Goal: Task Accomplishment & Management: Complete application form

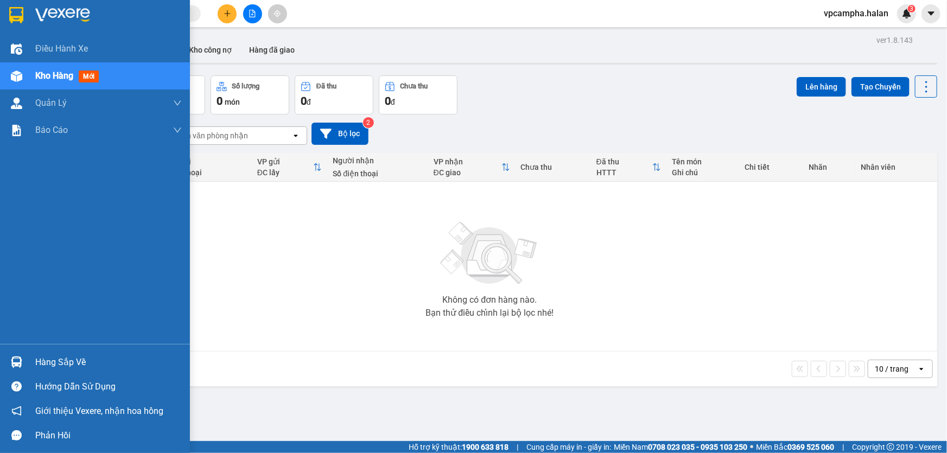
click at [43, 359] on div "Hàng sắp về" at bounding box center [108, 362] width 147 height 16
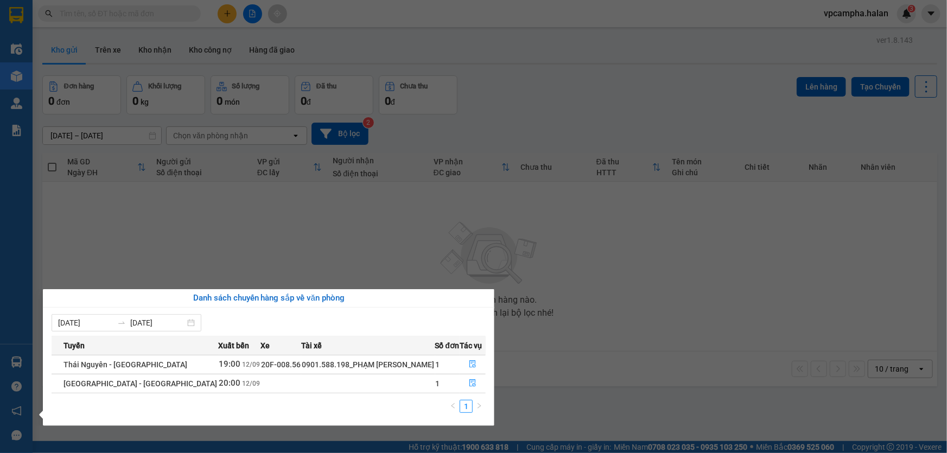
click at [358, 248] on section "Kết quả tìm kiếm ( 0 ) Bộ lọc No Data vpcampha.halan 3 Điều hành xe Kho hàng mớ…" at bounding box center [473, 226] width 947 height 453
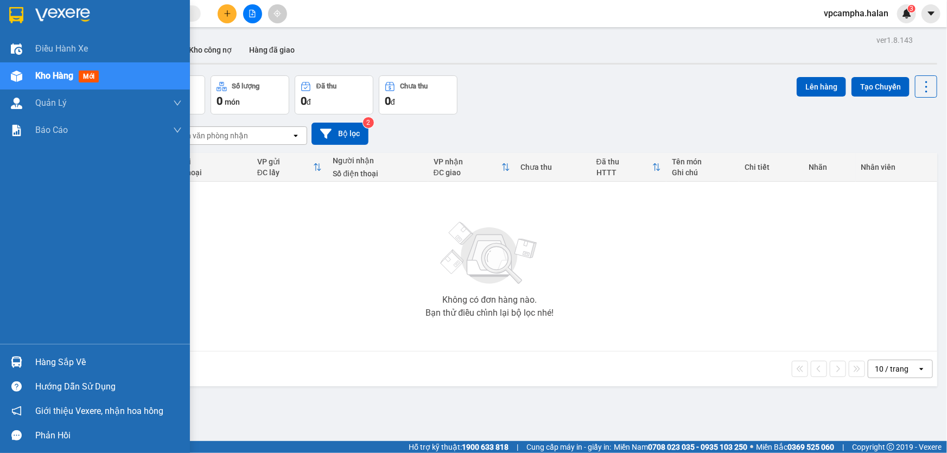
click at [71, 367] on div "Hàng sắp về" at bounding box center [108, 362] width 147 height 16
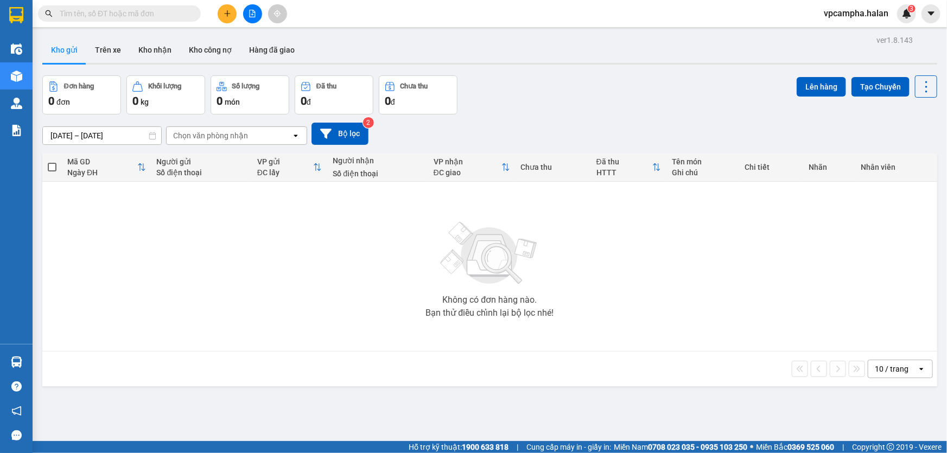
click at [96, 233] on section "Kết quả tìm kiếm ( 0 ) Bộ lọc No Data vpcampha.halan 3 Điều hành xe Kho hàng mớ…" at bounding box center [473, 226] width 947 height 453
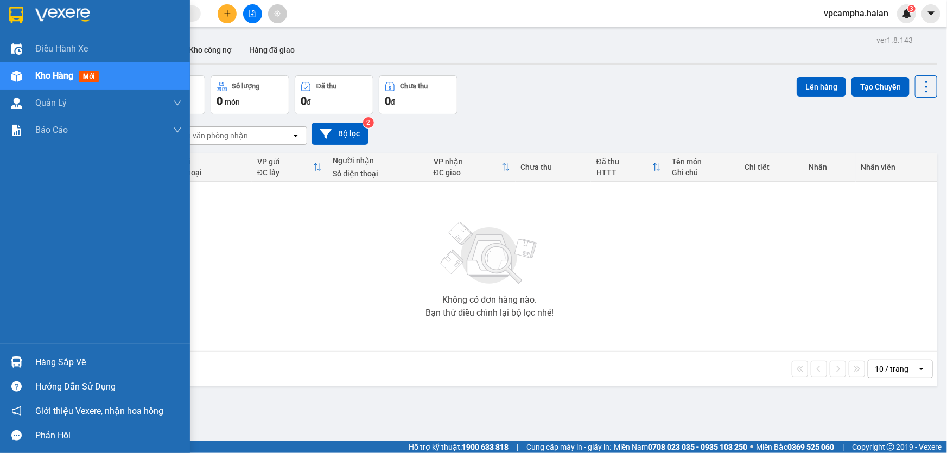
click at [55, 366] on div "Hàng sắp về" at bounding box center [108, 362] width 147 height 16
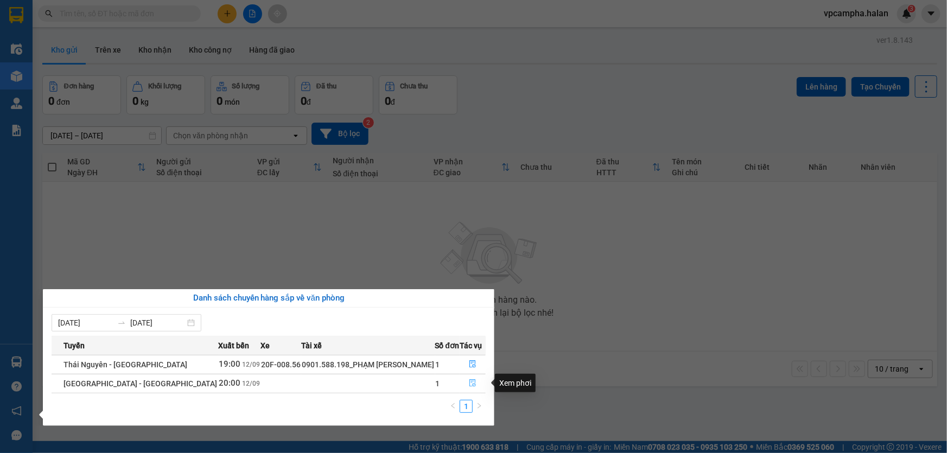
click at [469, 385] on icon "file-done" at bounding box center [473, 383] width 8 height 8
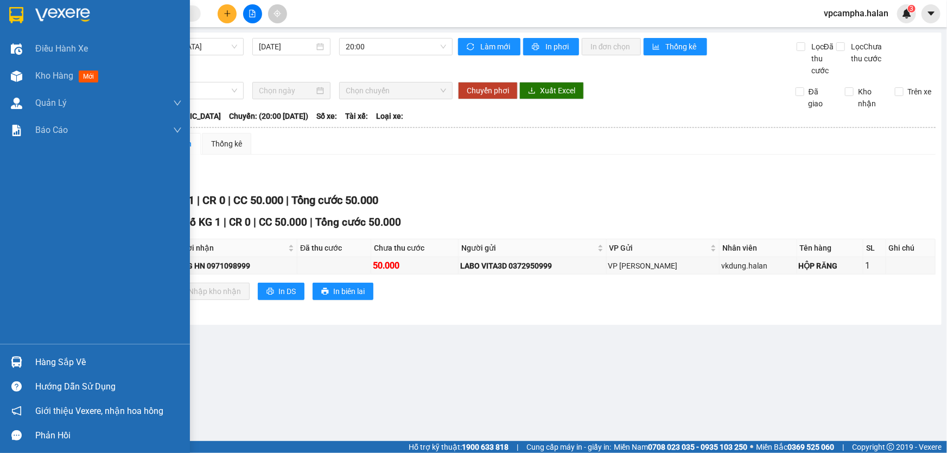
click at [57, 365] on div "Hàng sắp về" at bounding box center [108, 362] width 147 height 16
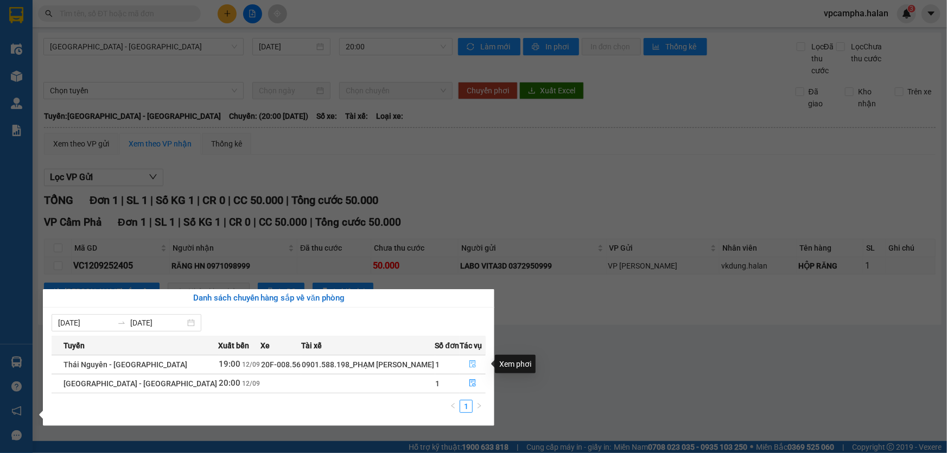
click at [469, 367] on icon "file-done" at bounding box center [472, 364] width 7 height 8
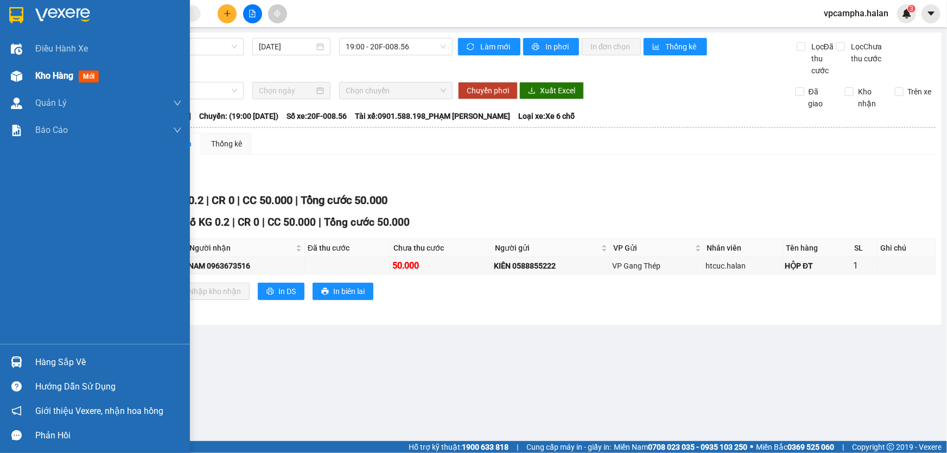
click at [50, 82] on div "Kho hàng mới" at bounding box center [69, 76] width 68 height 14
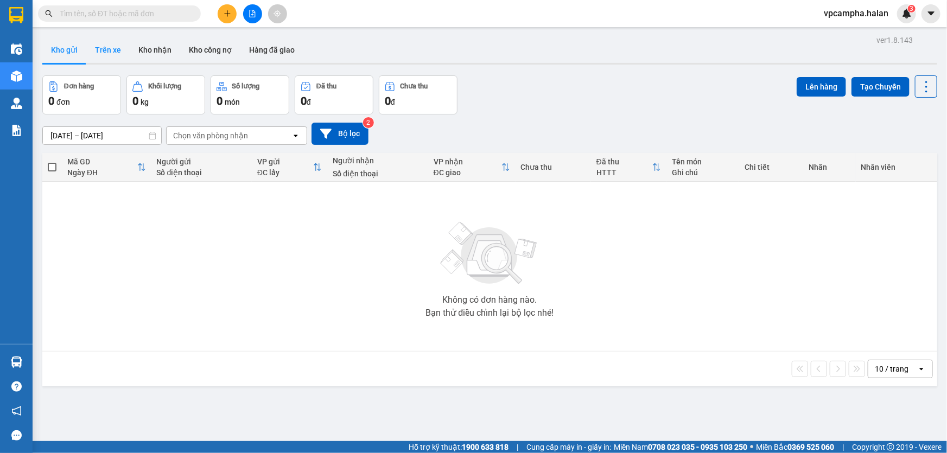
click at [105, 49] on button "Trên xe" at bounding box center [107, 50] width 43 height 26
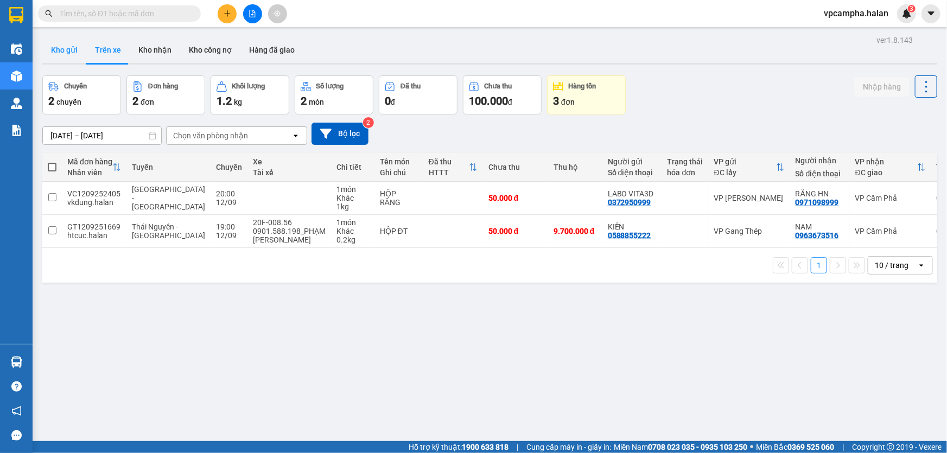
click at [78, 52] on button "Kho gửi" at bounding box center [64, 50] width 44 height 26
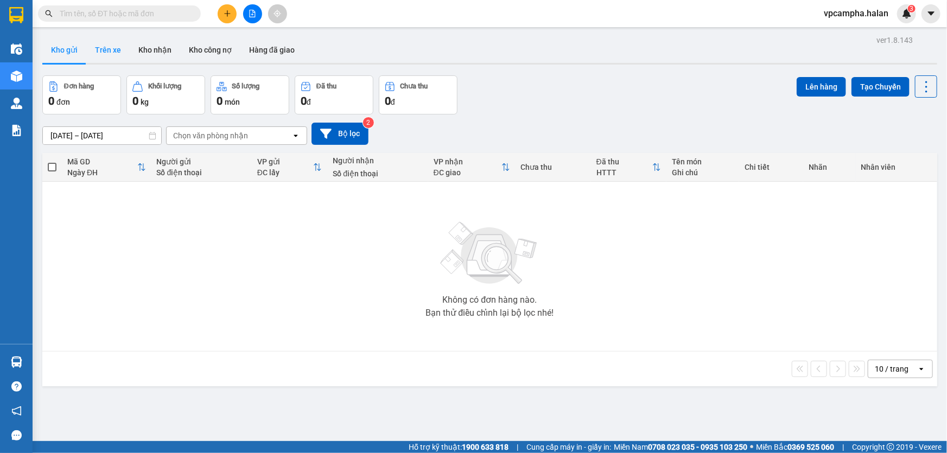
click at [113, 50] on button "Trên xe" at bounding box center [107, 50] width 43 height 26
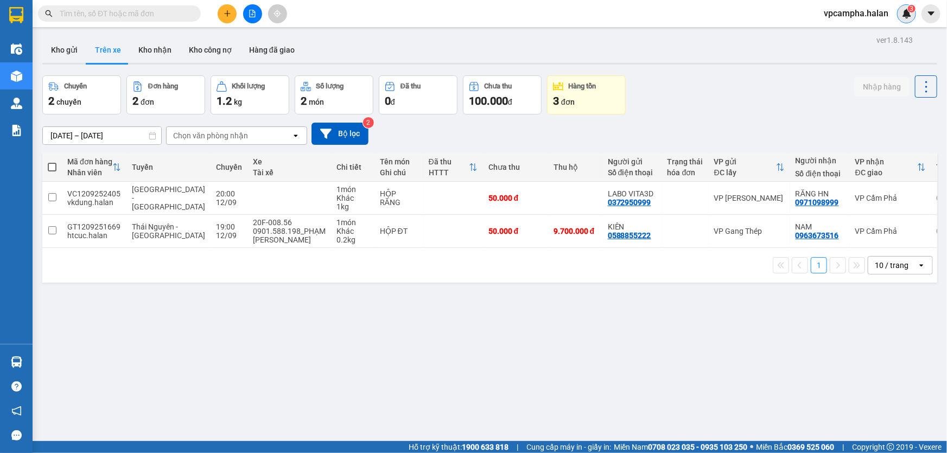
click at [904, 16] on img at bounding box center [907, 14] width 10 height 10
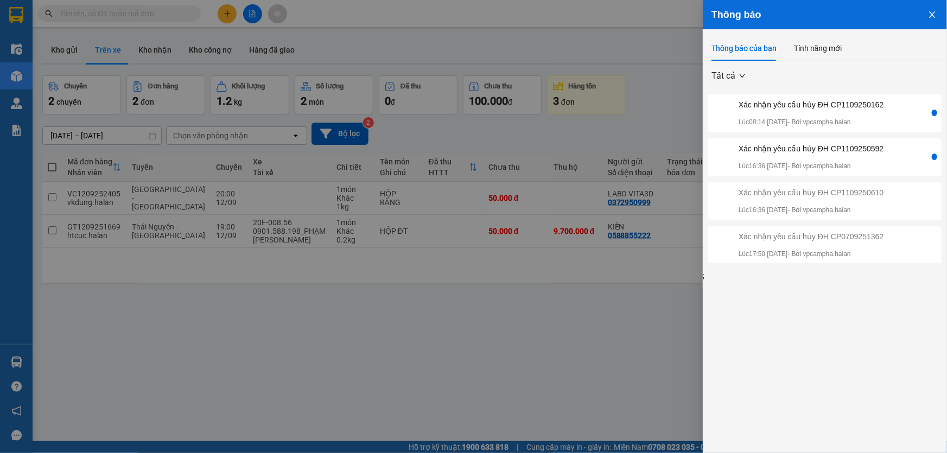
drag, startPoint x: 677, startPoint y: 36, endPoint x: 799, endPoint y: 23, distance: 122.3
click at [677, 35] on div at bounding box center [473, 226] width 947 height 453
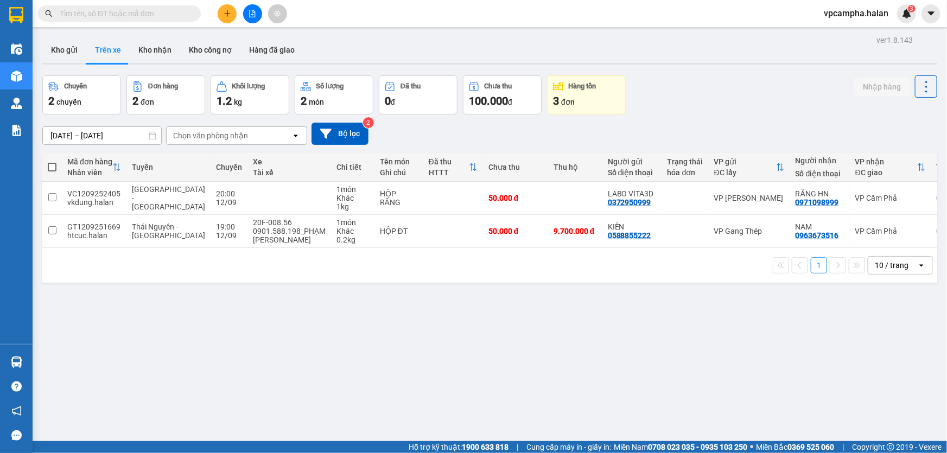
click at [841, 15] on span "vpcampha.halan" at bounding box center [856, 14] width 82 height 14
click at [850, 38] on span "Đăng xuất" at bounding box center [862, 34] width 58 height 12
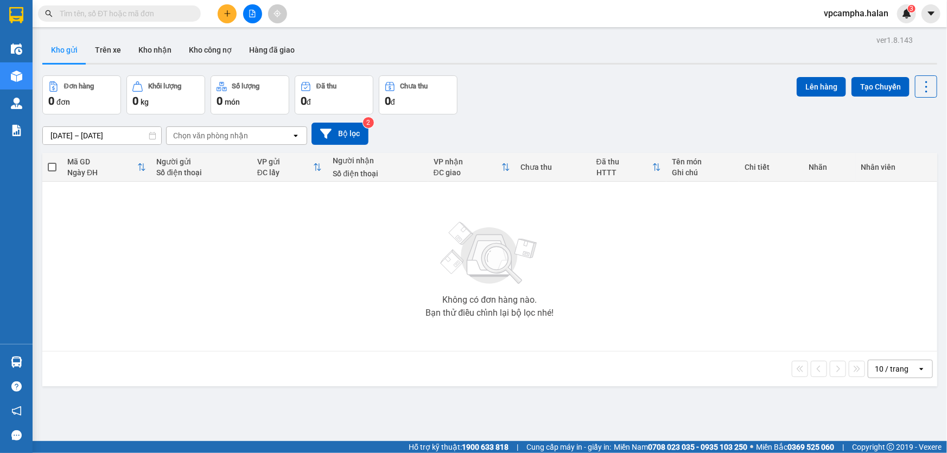
click at [879, 16] on span "vpcampha.halan" at bounding box center [856, 14] width 82 height 14
click at [857, 36] on span "Đăng xuất" at bounding box center [862, 34] width 58 height 12
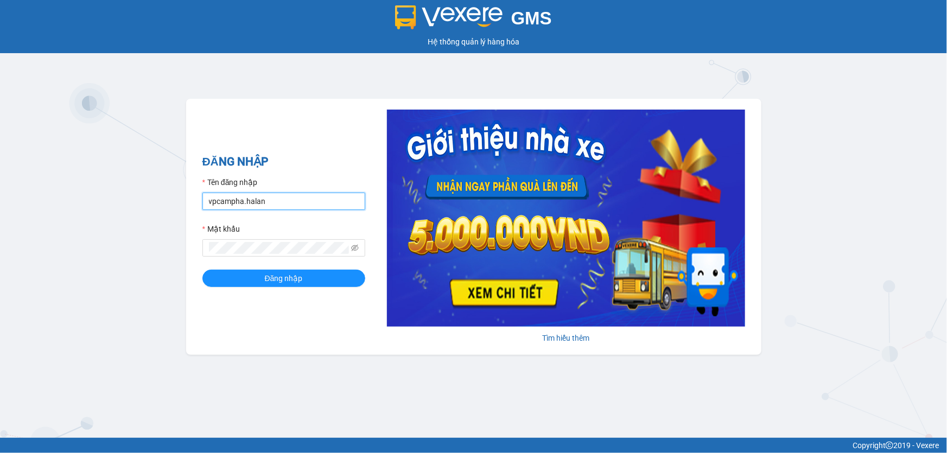
drag, startPoint x: 278, startPoint y: 202, endPoint x: 193, endPoint y: 213, distance: 85.4
click at [193, 213] on div "ĐĂNG NHẬP Tên đăng nhập vpcampha.halan Mật khẩu Đăng nhập [PERSON_NAME] thêm" at bounding box center [473, 227] width 575 height 256
type input "vphongha.halan"
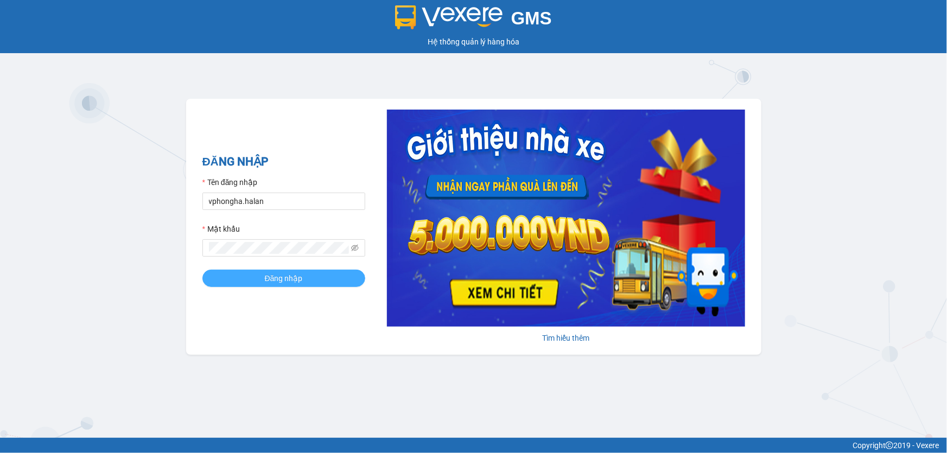
click at [284, 283] on span "Đăng nhập" at bounding box center [284, 278] width 38 height 12
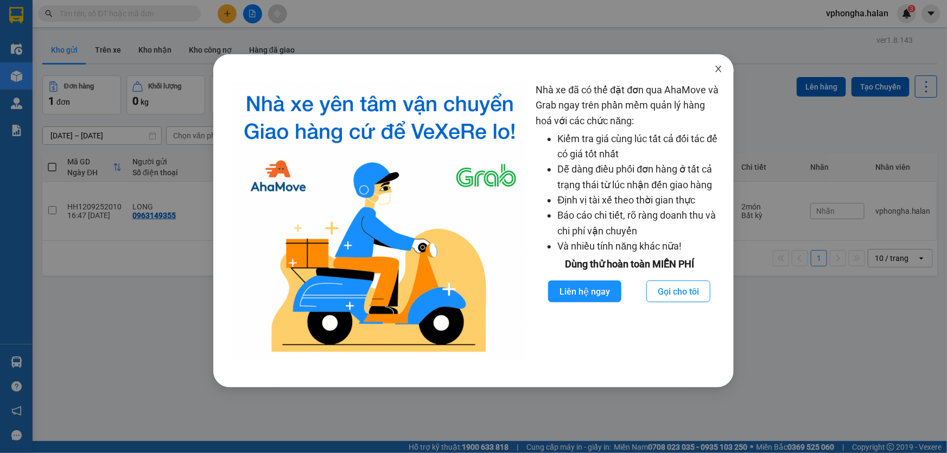
click at [718, 68] on icon "close" at bounding box center [719, 69] width 6 height 7
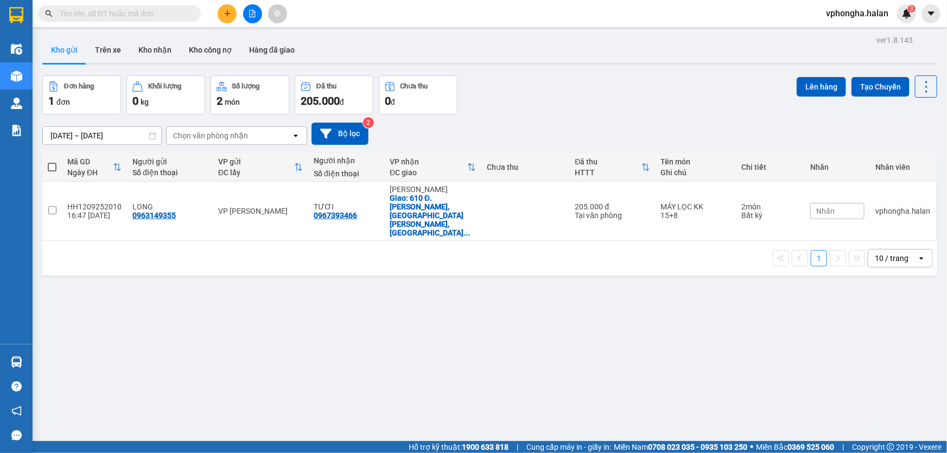
click at [65, 50] on button "Kho gửi" at bounding box center [64, 50] width 44 height 26
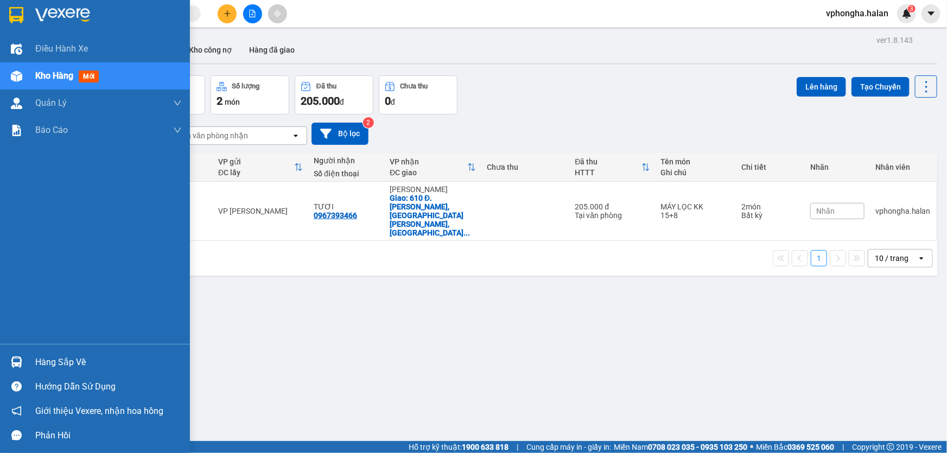
click at [57, 359] on div "Hàng sắp về" at bounding box center [108, 362] width 147 height 16
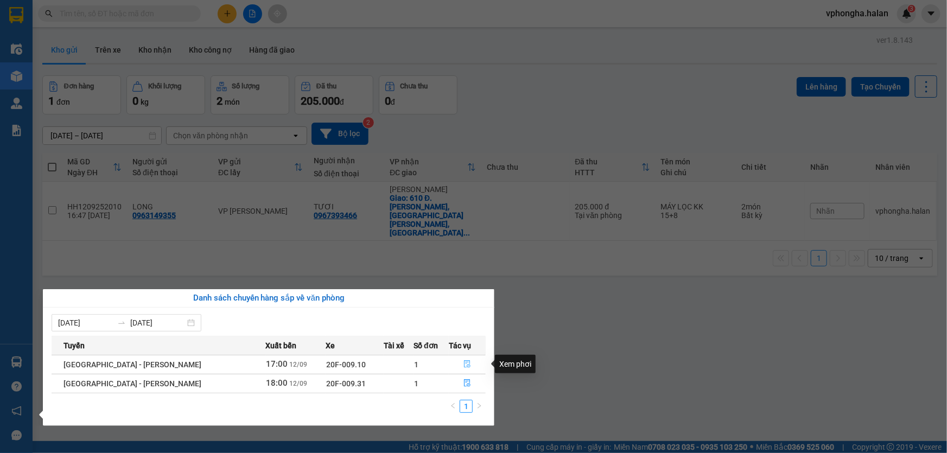
click at [464, 365] on icon "file-done" at bounding box center [467, 364] width 7 height 8
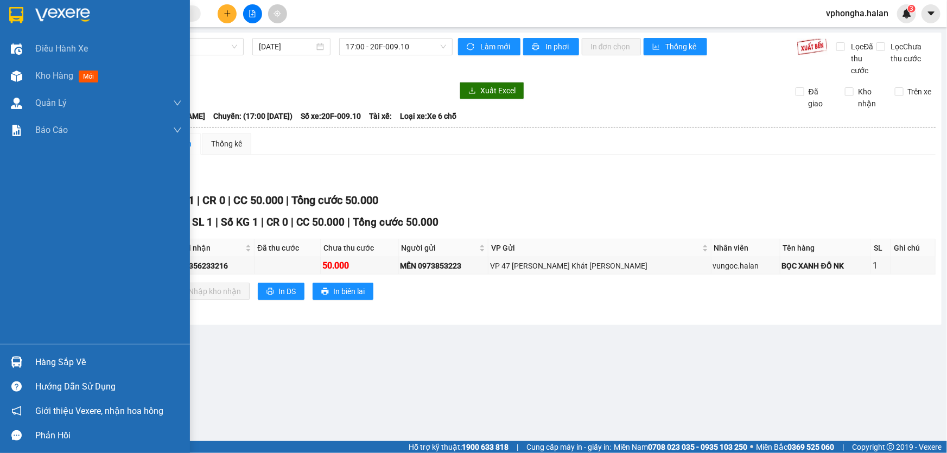
click at [48, 361] on div "Hàng sắp về" at bounding box center [108, 362] width 147 height 16
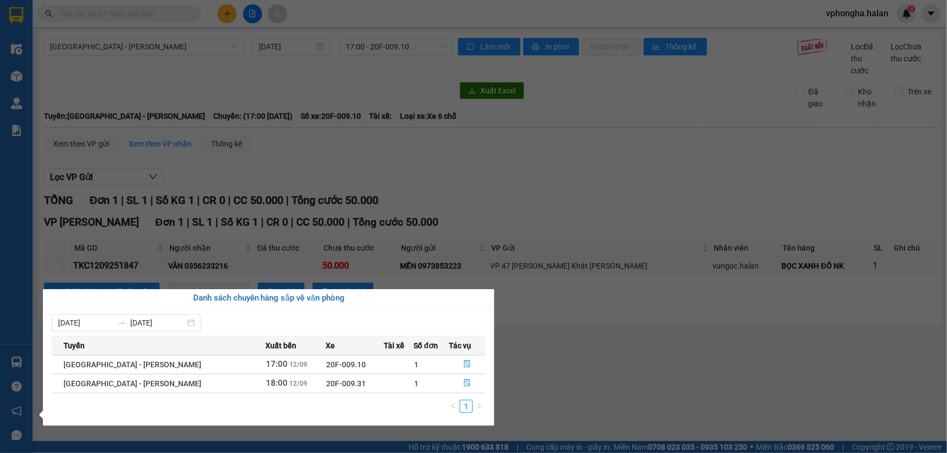
click at [602, 383] on section "Kết quả tìm kiếm ( 0 ) Bộ lọc No Data vphongha.halan 3 Điều hành xe Kho hàng mớ…" at bounding box center [473, 226] width 947 height 453
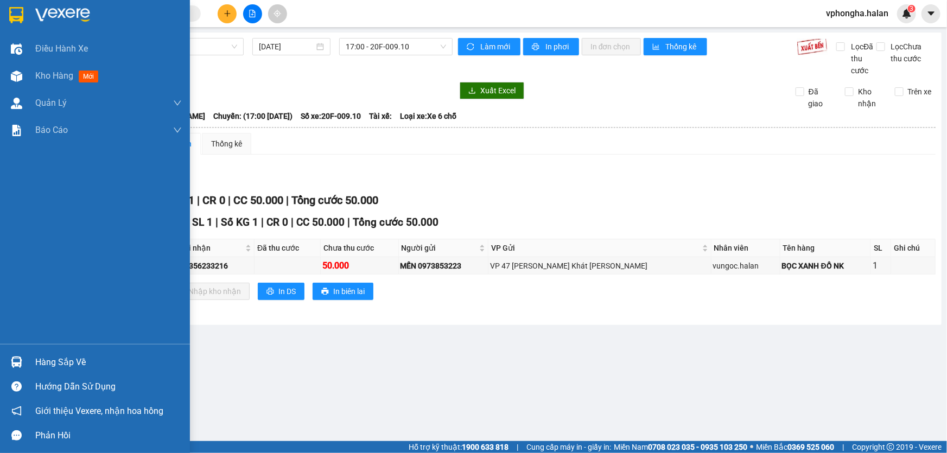
click at [61, 358] on div "Hàng sắp về" at bounding box center [108, 362] width 147 height 16
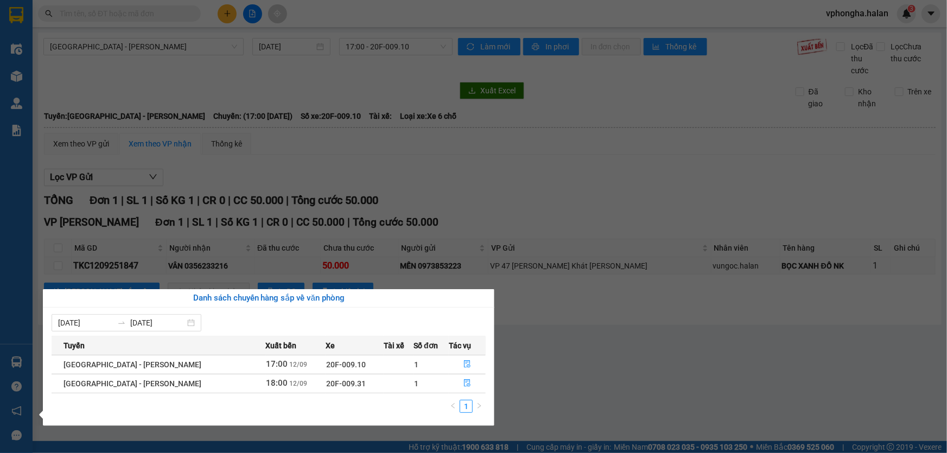
click at [603, 397] on section "Kết quả tìm kiếm ( 0 ) Bộ lọc No Data vphongha.halan 3 Điều hành xe Kho hàng mớ…" at bounding box center [473, 226] width 947 height 453
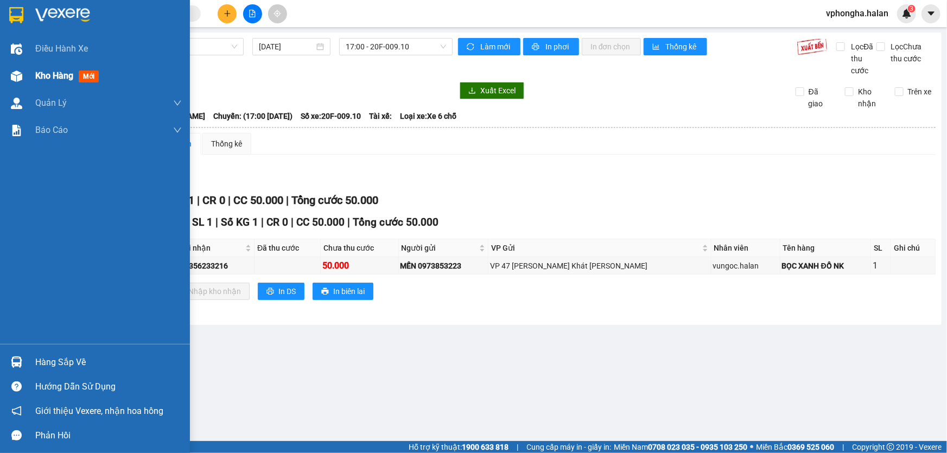
click at [66, 79] on span "Kho hàng" at bounding box center [54, 76] width 38 height 10
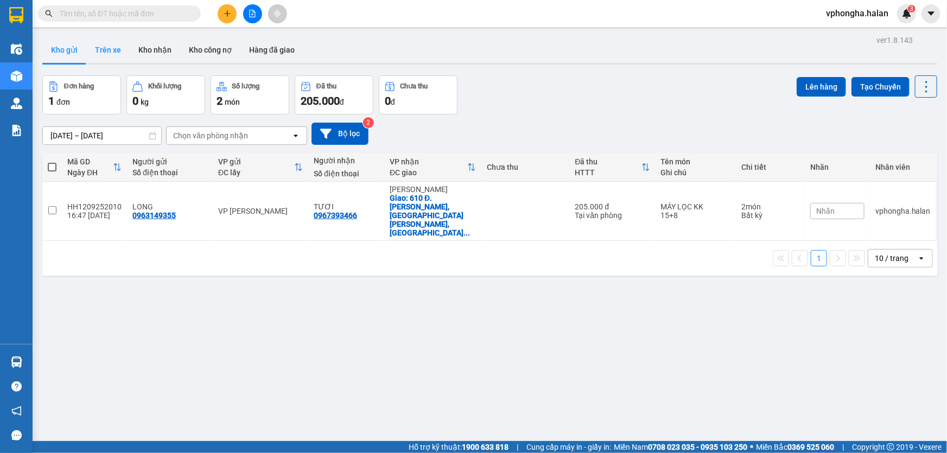
click at [110, 54] on button "Trên xe" at bounding box center [107, 50] width 43 height 26
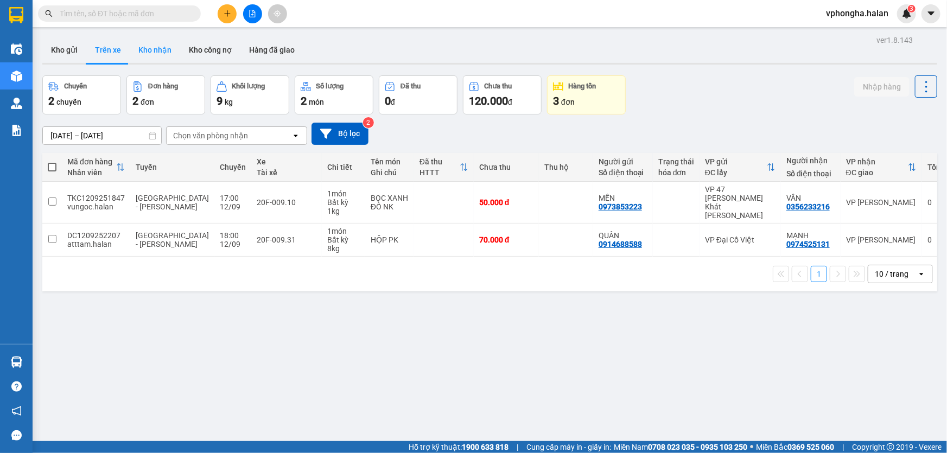
click at [145, 53] on button "Kho nhận" at bounding box center [155, 50] width 50 height 26
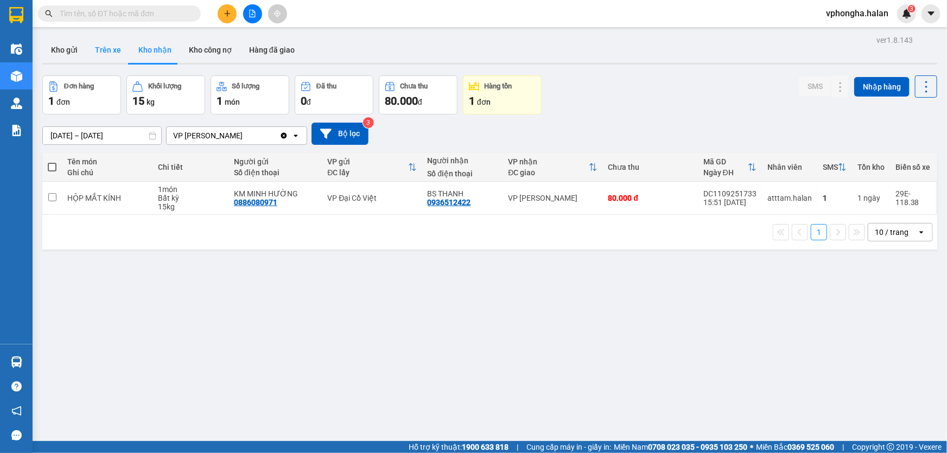
click at [113, 56] on button "Trên xe" at bounding box center [107, 50] width 43 height 26
type input "06/01/2012 – 13/09/2025"
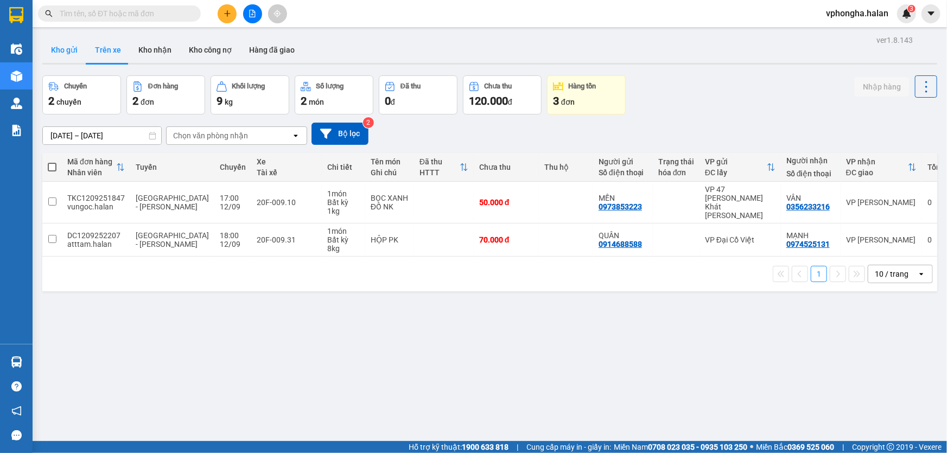
drag, startPoint x: 43, startPoint y: 50, endPoint x: 62, endPoint y: 50, distance: 19.0
click at [45, 51] on button "Kho gửi" at bounding box center [64, 50] width 44 height 26
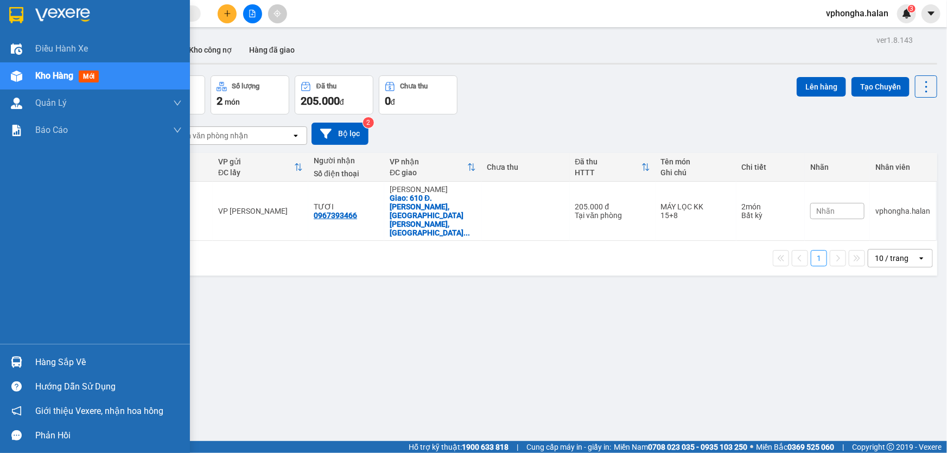
click at [53, 362] on div "Hàng sắp về" at bounding box center [108, 362] width 147 height 16
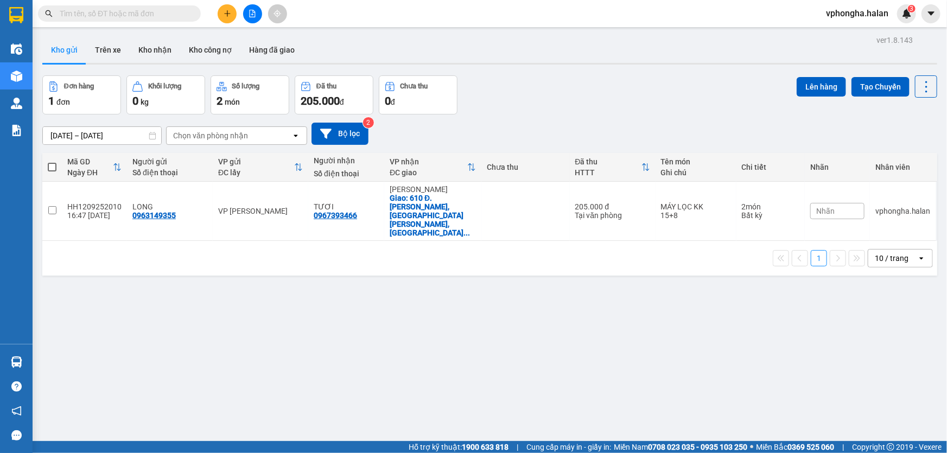
click at [706, 324] on section "Kết quả tìm kiếm ( 0 ) Bộ lọc No Data vphongha.halan 3 Điều hành xe Kho hàng mớ…" at bounding box center [473, 226] width 947 height 453
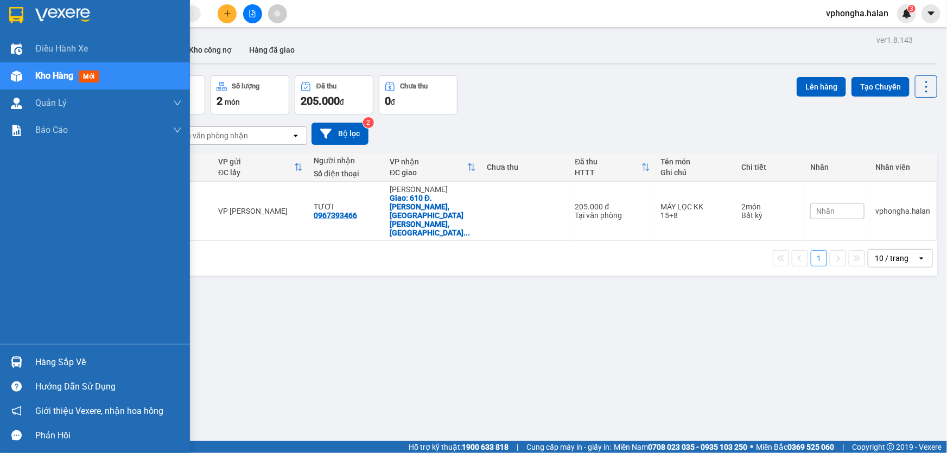
click at [55, 365] on div "Hàng sắp về" at bounding box center [108, 362] width 147 height 16
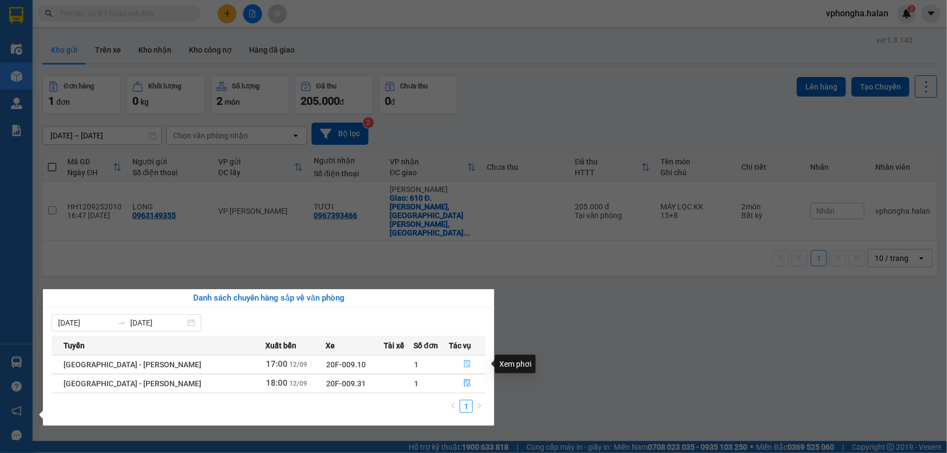
click at [464, 363] on icon "file-done" at bounding box center [468, 364] width 8 height 8
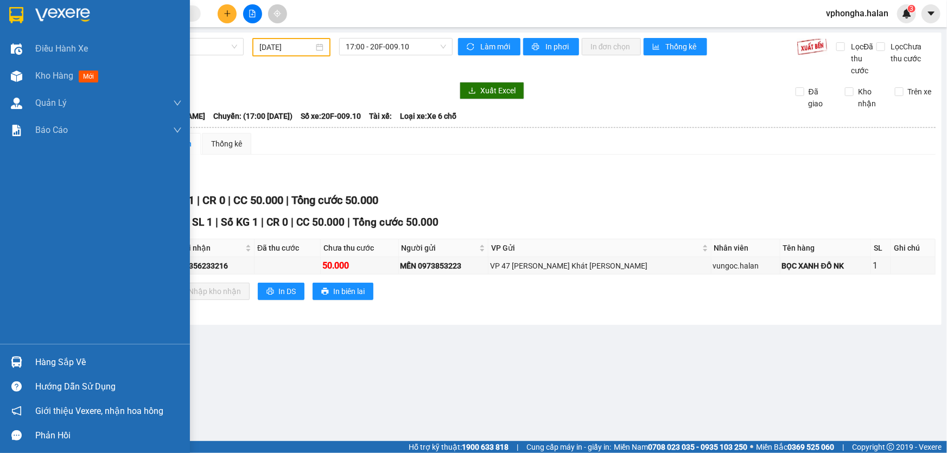
click at [54, 363] on div "Hàng sắp về" at bounding box center [108, 362] width 147 height 16
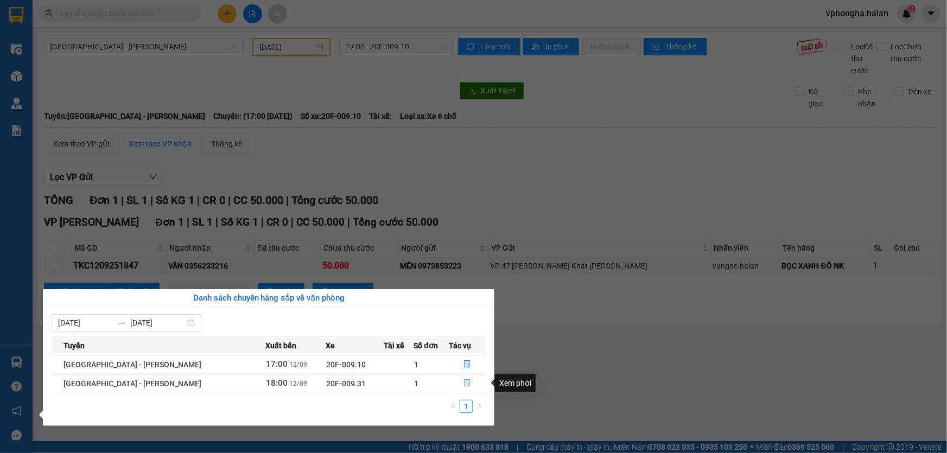
click at [464, 385] on icon "file-done" at bounding box center [467, 383] width 7 height 8
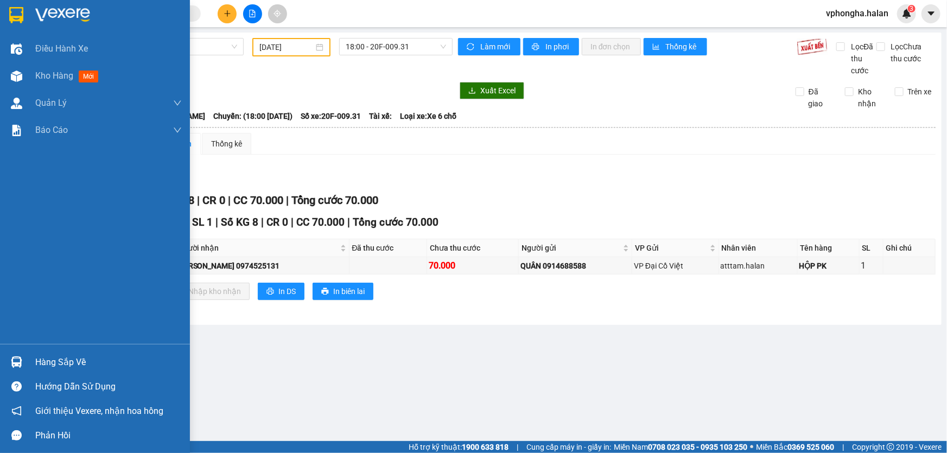
click at [60, 367] on div "Hàng sắp về" at bounding box center [108, 362] width 147 height 16
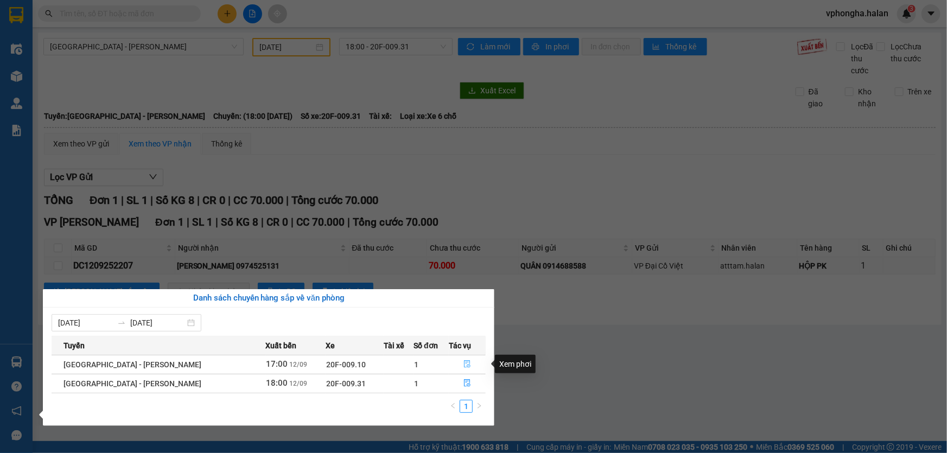
click at [464, 364] on icon "file-done" at bounding box center [468, 364] width 8 height 8
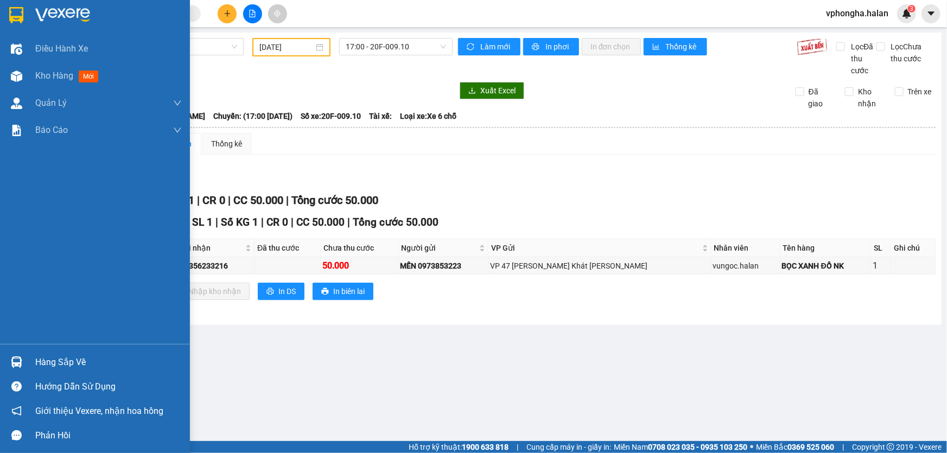
click at [58, 367] on div "Hàng sắp về" at bounding box center [108, 362] width 147 height 16
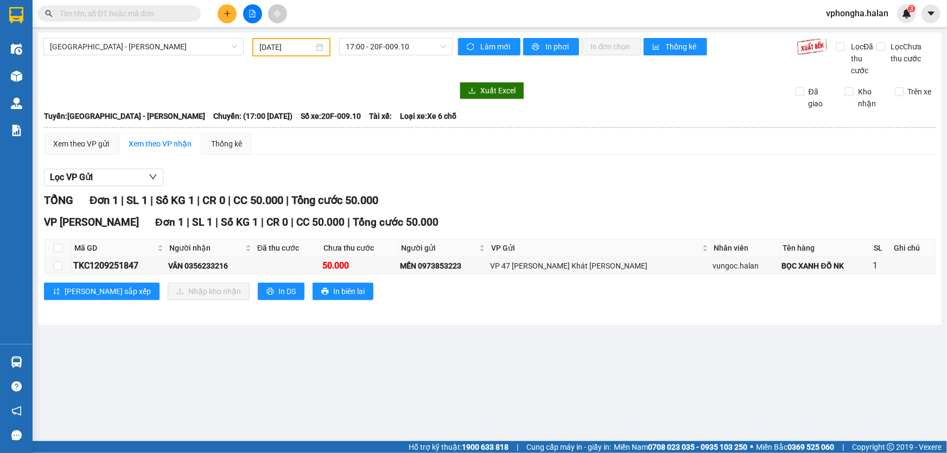
click at [640, 399] on section "Kết quả tìm kiếm ( 0 ) Bộ lọc No Data vphongha.halan 3 Điều hành xe Kho hàng mớ…" at bounding box center [473, 226] width 947 height 453
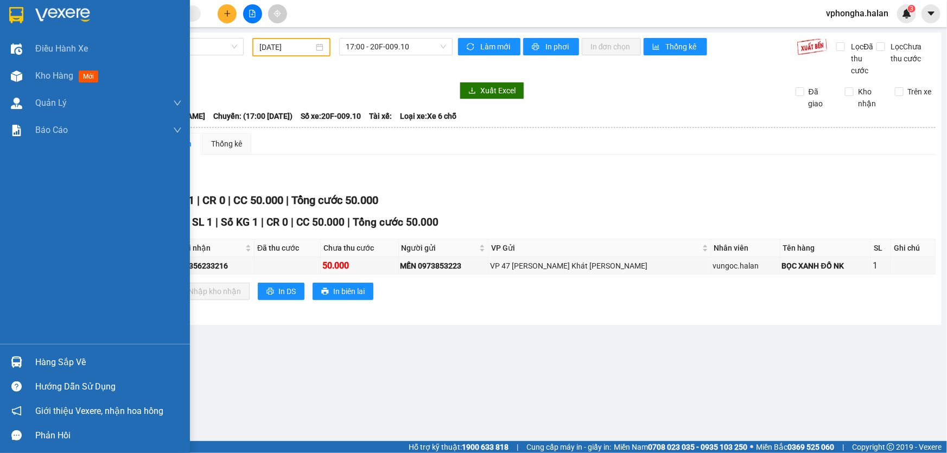
click at [54, 363] on div "Hàng sắp về" at bounding box center [108, 362] width 147 height 16
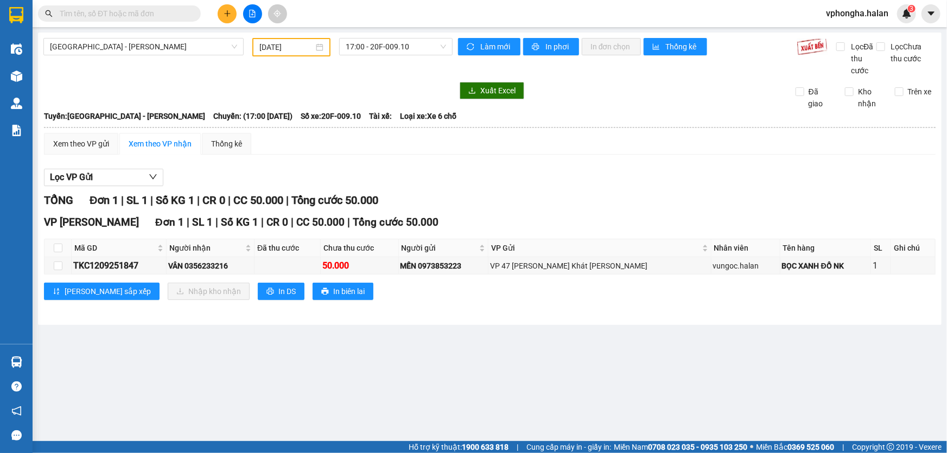
click at [538, 382] on section "Kết quả tìm kiếm ( 0 ) Bộ lọc No Data vphongha.halan 3 Điều hành xe Kho hàng mớ…" at bounding box center [473, 226] width 947 height 453
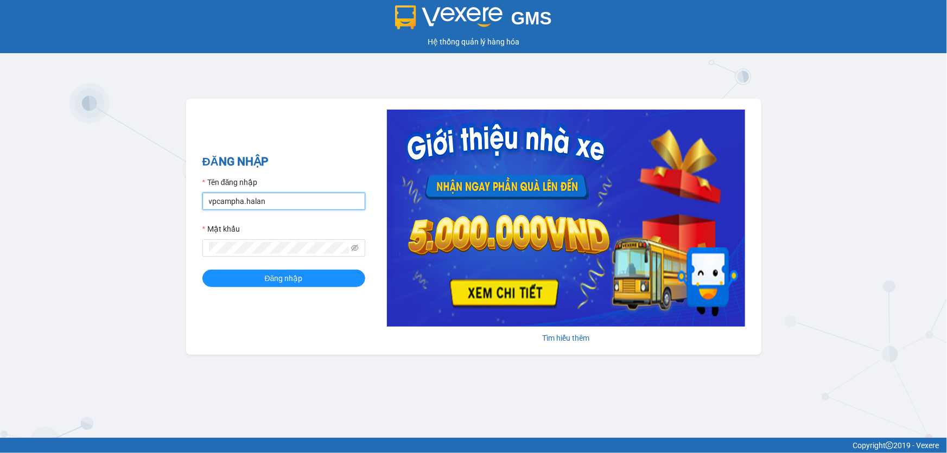
click at [270, 206] on input "vpcampha.halan" at bounding box center [283, 201] width 163 height 17
drag, startPoint x: 272, startPoint y: 206, endPoint x: 217, endPoint y: 207, distance: 55.9
click at [217, 207] on input "vpcampha.halan" at bounding box center [283, 201] width 163 height 17
type input "vphongha.halan"
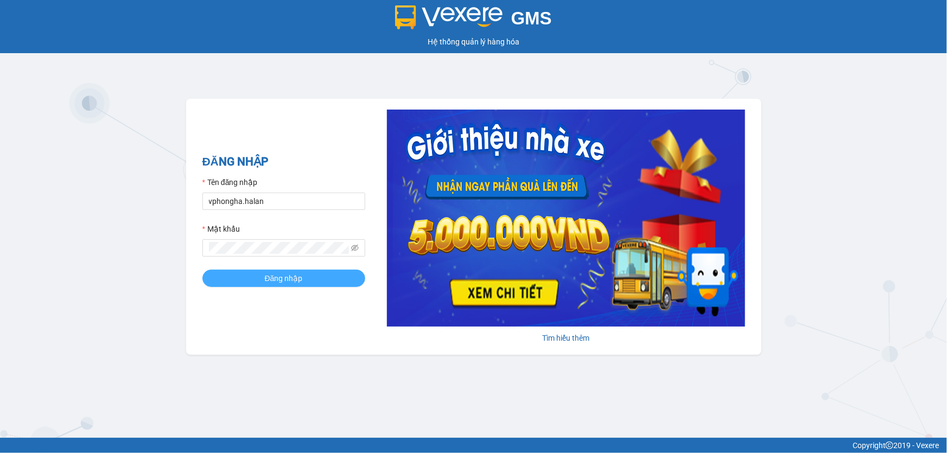
click at [250, 272] on button "Đăng nhập" at bounding box center [283, 278] width 163 height 17
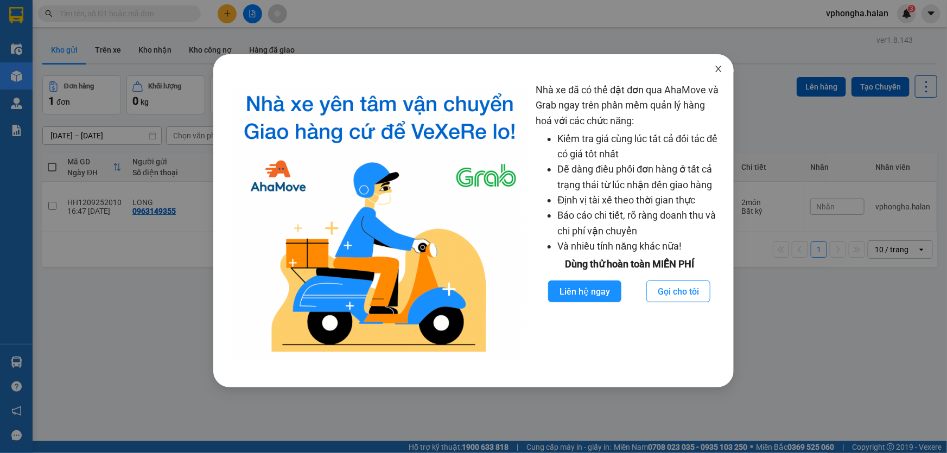
click at [720, 70] on icon "close" at bounding box center [718, 69] width 9 height 9
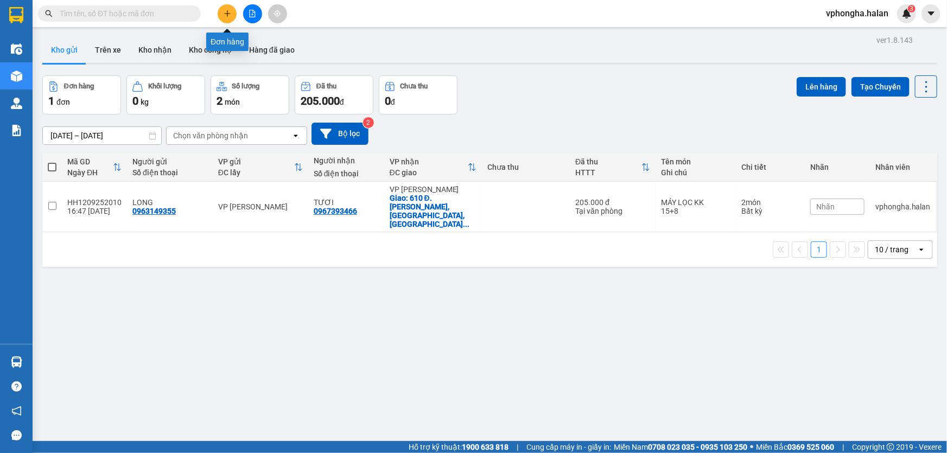
click at [226, 14] on icon "plus" at bounding box center [228, 14] width 8 height 8
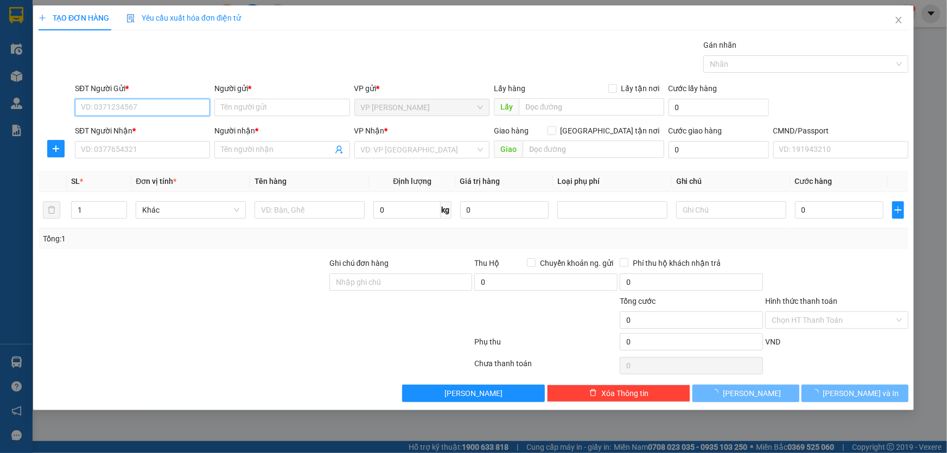
click at [155, 103] on input "SĐT Người Gửi *" at bounding box center [142, 107] width 135 height 17
click at [136, 154] on input "SĐT Người Nhận *" at bounding box center [142, 149] width 135 height 17
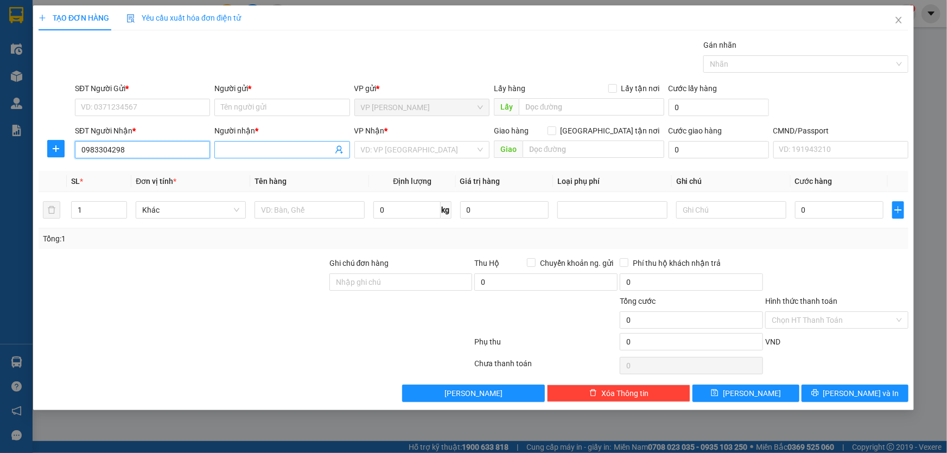
type input "0983304298"
click at [254, 154] on input "Người nhận *" at bounding box center [276, 150] width 111 height 12
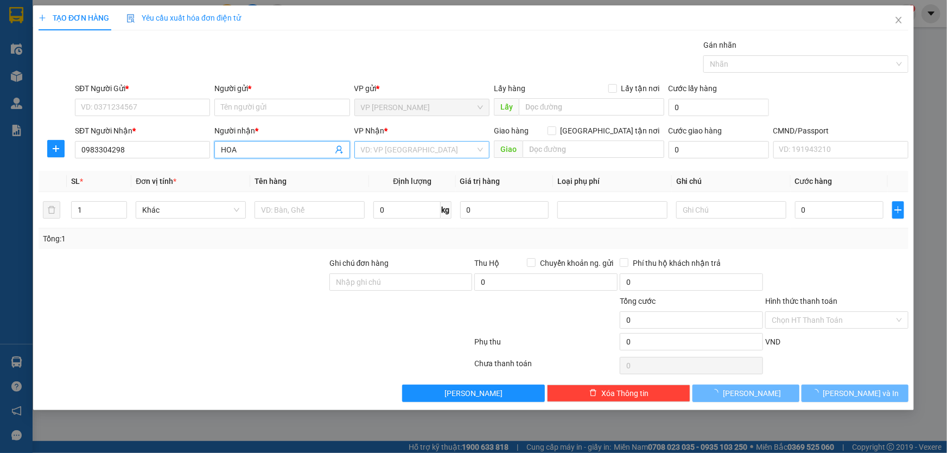
type input "HOA"
click at [376, 147] on input "search" at bounding box center [418, 150] width 115 height 16
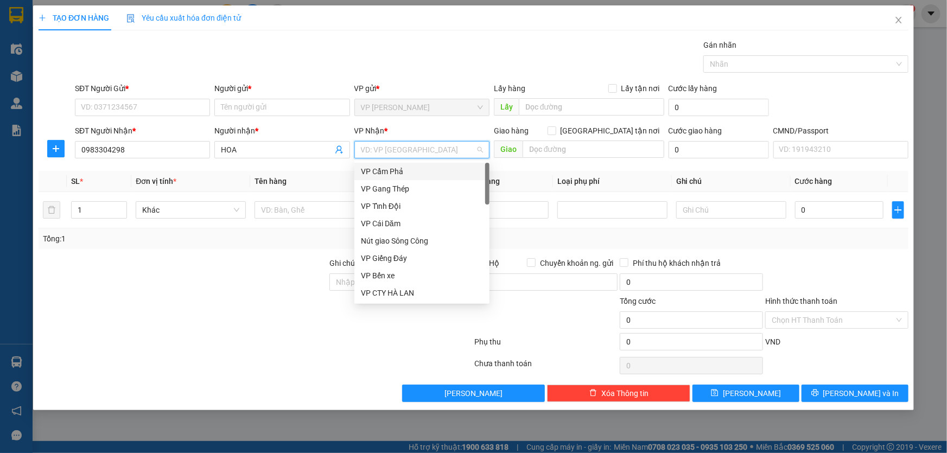
click at [415, 150] on input "search" at bounding box center [418, 150] width 115 height 16
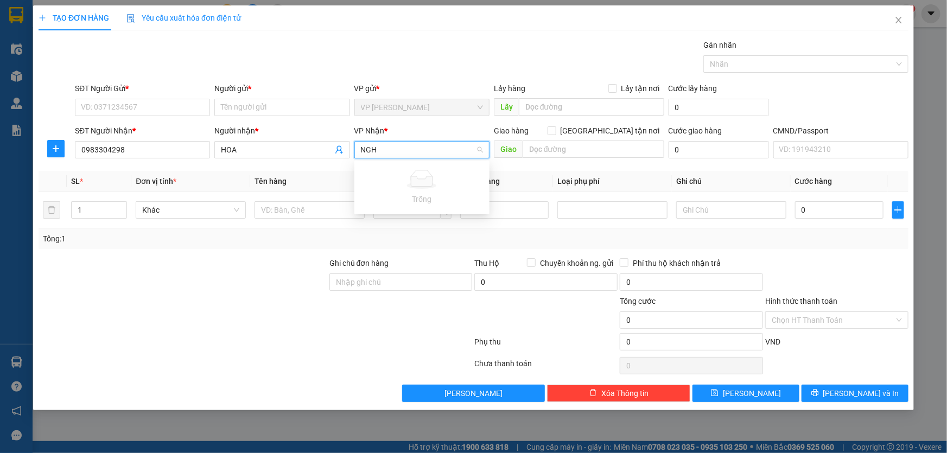
type input "NG"
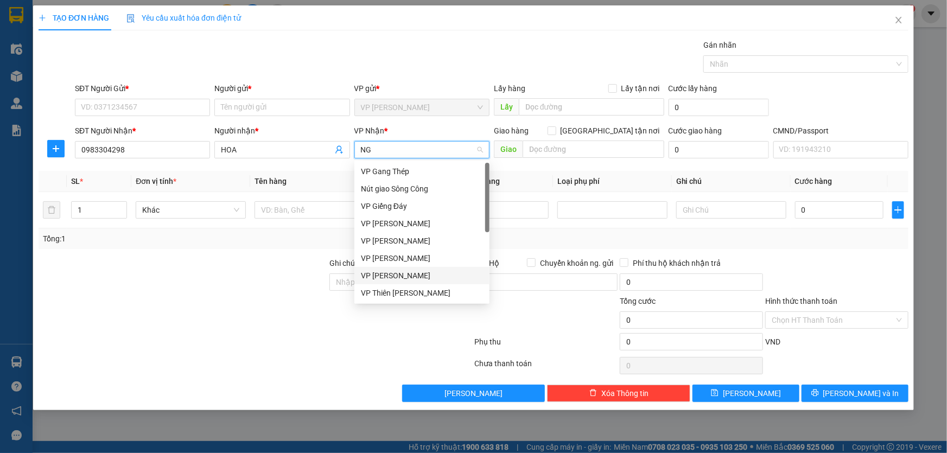
click at [407, 279] on div "VP [PERSON_NAME]" at bounding box center [422, 276] width 122 height 12
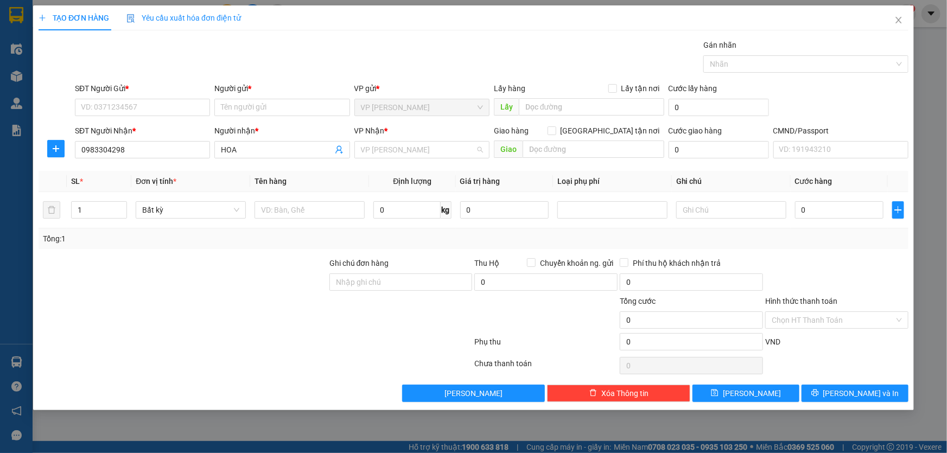
scroll to position [104, 0]
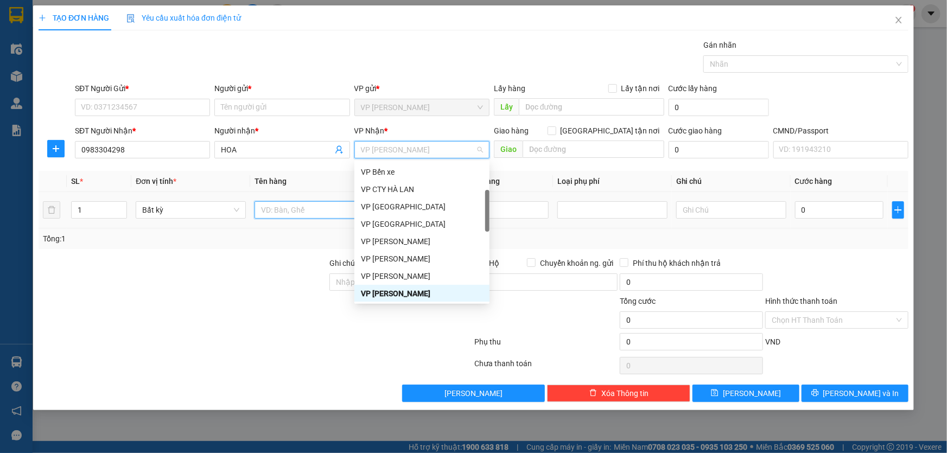
click at [282, 215] on input "text" at bounding box center [310, 209] width 110 height 17
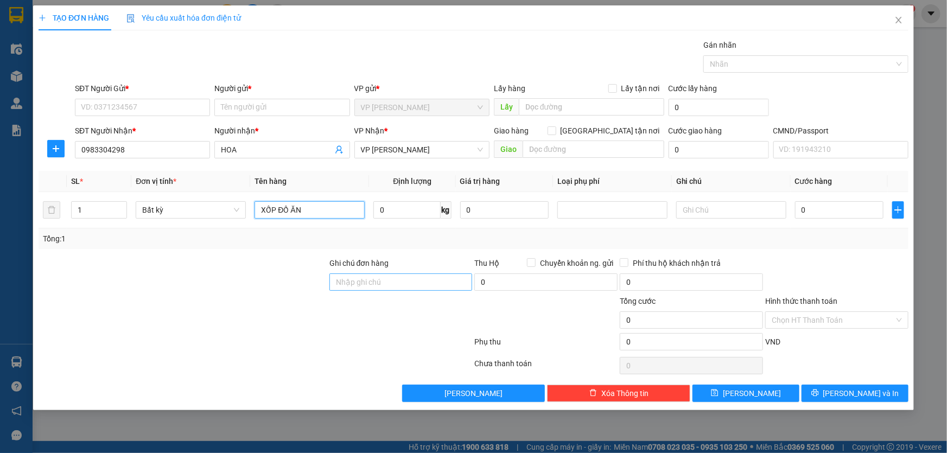
type input "XỐP ĐỒ ĂN"
click at [372, 278] on input "Ghi chú đơn hàng" at bounding box center [400, 282] width 143 height 17
click at [402, 282] on input "Ghi chú đơn hàng" at bounding box center [400, 282] width 143 height 17
type input "SHIP GẤP"
click at [405, 212] on input "0" at bounding box center [406, 209] width 67 height 17
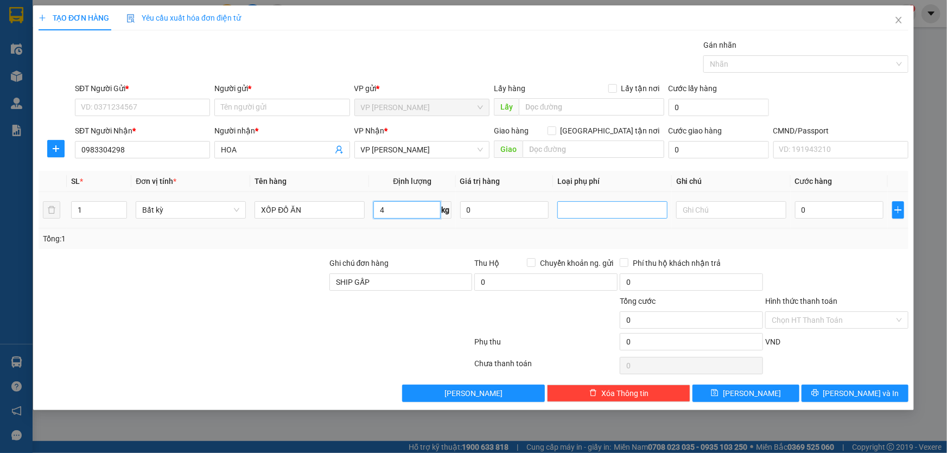
type input "4"
click at [710, 212] on input "text" at bounding box center [731, 209] width 110 height 17
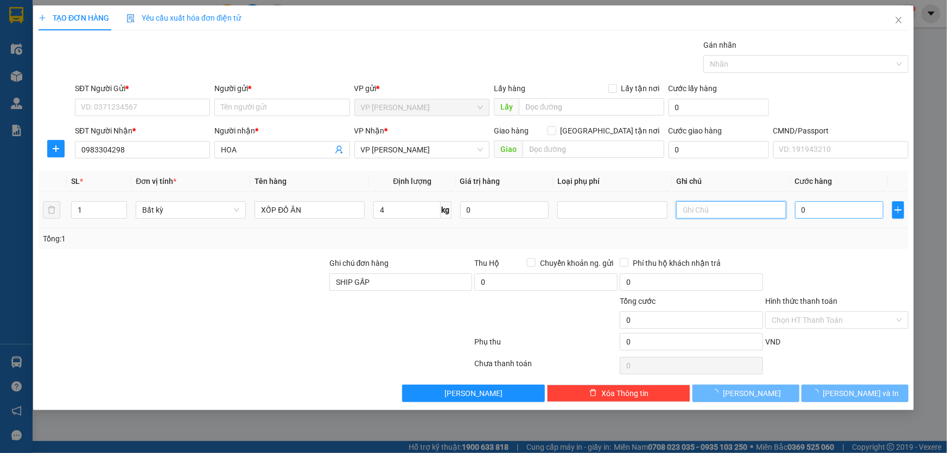
type input "60.000"
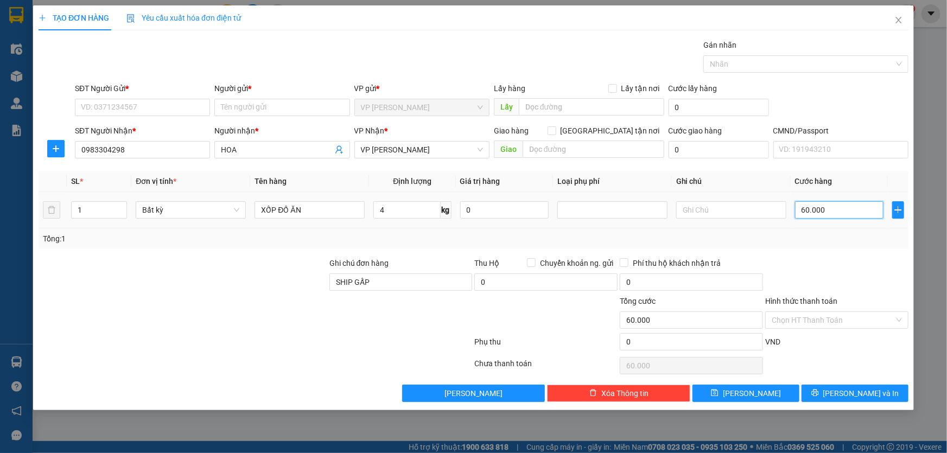
click at [830, 213] on input "60.000" at bounding box center [839, 209] width 88 height 17
click at [838, 211] on input "60.000" at bounding box center [839, 209] width 88 height 17
click at [137, 108] on input "SĐT Người Gửi *" at bounding box center [142, 107] width 135 height 17
click at [151, 109] on input "SĐT Người Gửi *" at bounding box center [142, 107] width 135 height 17
click at [139, 104] on input "SĐT Người Gửi *" at bounding box center [142, 107] width 135 height 17
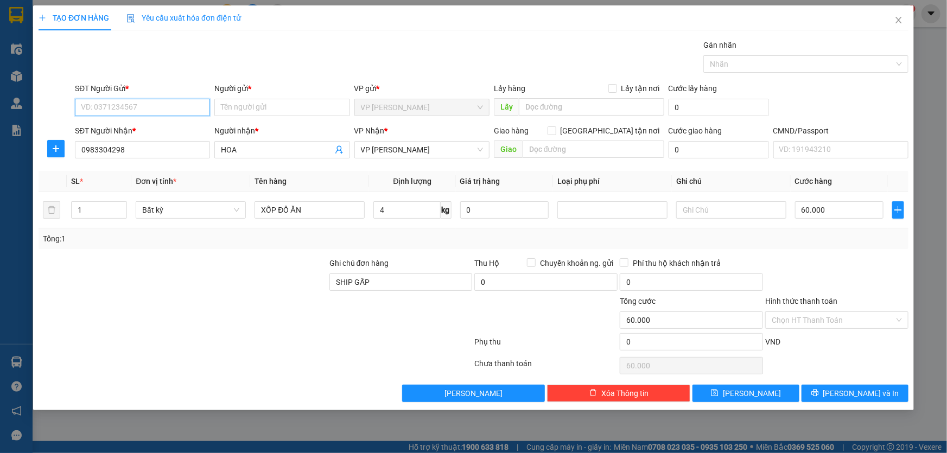
click at [137, 109] on input "SĐT Người Gửi *" at bounding box center [142, 107] width 135 height 17
click at [168, 112] on input "SĐT Người Gửi *" at bounding box center [142, 107] width 135 height 17
click at [94, 109] on input "SĐT Người Gửi *" at bounding box center [142, 107] width 135 height 17
paste input "0817151976"
type input "0817151976"
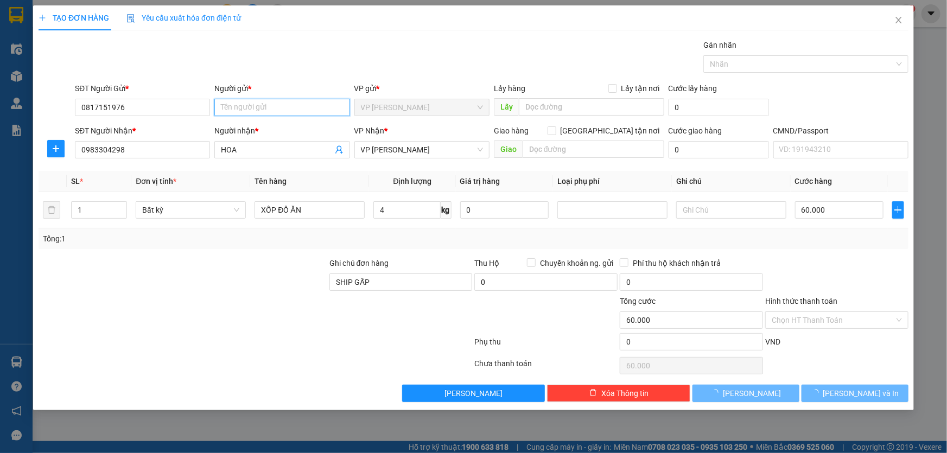
click at [245, 107] on input "Người gửi *" at bounding box center [281, 107] width 135 height 17
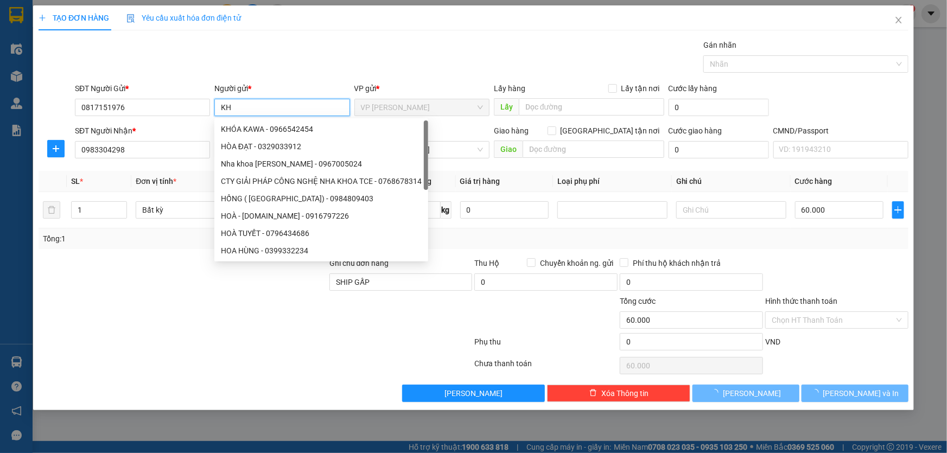
type input "KH"
click at [320, 80] on div "Transit Pickup Surcharge Ids Transit Deliver Surcharge Ids Transit Deliver Surc…" at bounding box center [474, 220] width 870 height 363
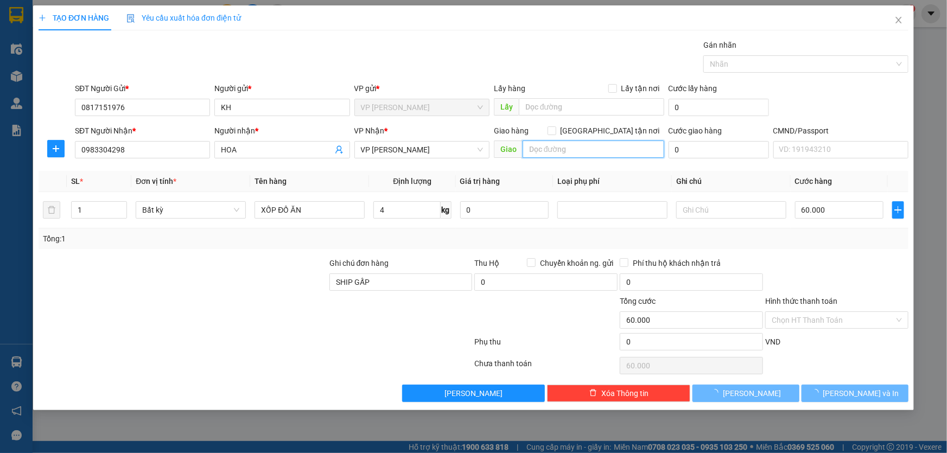
click at [566, 151] on input "text" at bounding box center [594, 149] width 142 height 17
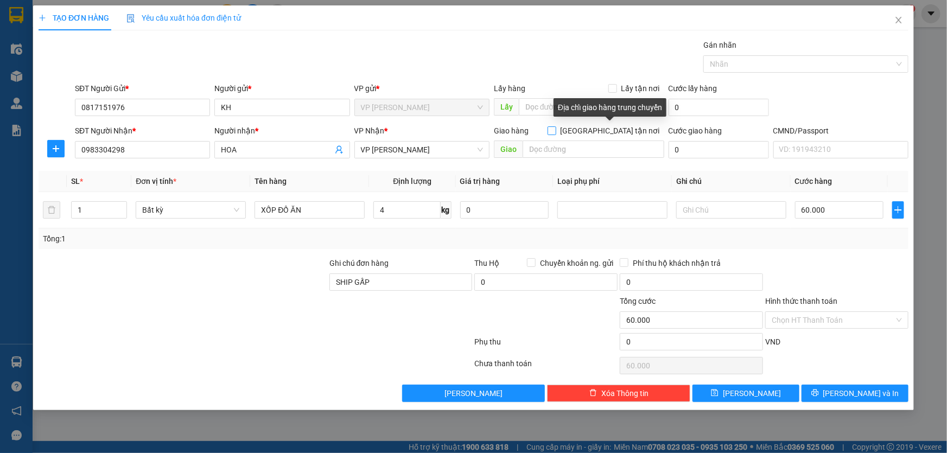
click at [555, 130] on input "[GEOGRAPHIC_DATA] tận nơi" at bounding box center [552, 130] width 8 height 8
checkbox input "true"
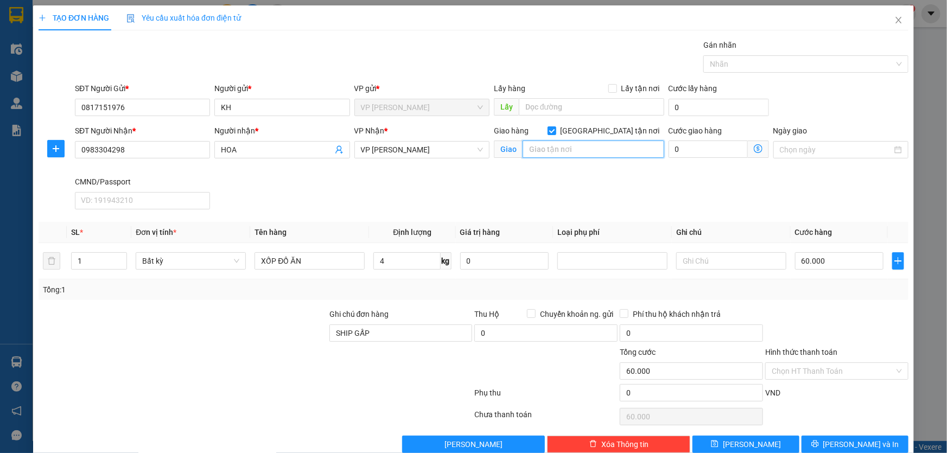
paste input "[PERSON_NAME]. 192 P. [PERSON_NAME], [GEOGRAPHIC_DATA], [GEOGRAPHIC_DATA], [GEO…"
type input "[PERSON_NAME]. 192 P. [PERSON_NAME], [GEOGRAPHIC_DATA], [GEOGRAPHIC_DATA], [GEO…"
click at [754, 149] on icon "dollar-circle" at bounding box center [758, 148] width 9 height 9
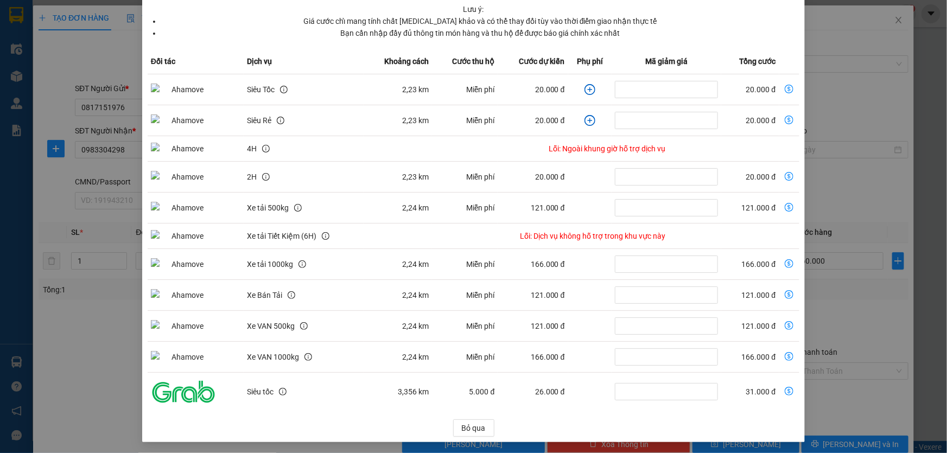
scroll to position [0, 0]
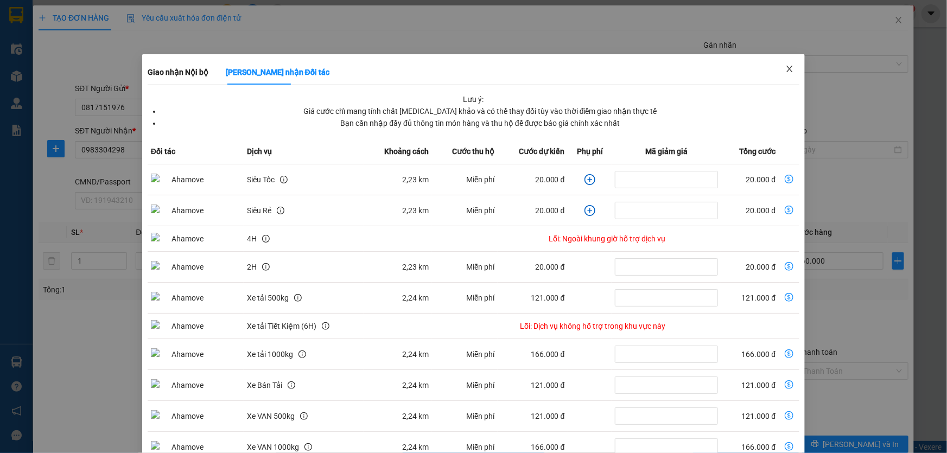
click at [785, 69] on icon "close" at bounding box center [789, 69] width 9 height 9
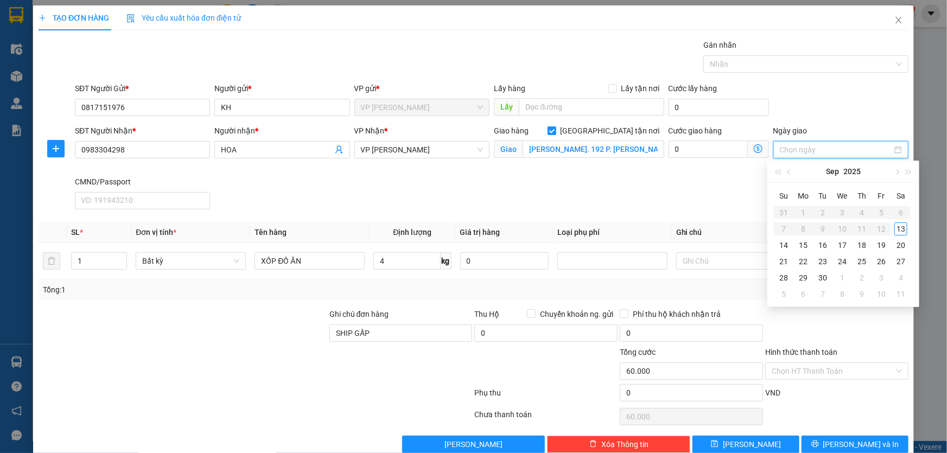
click at [814, 154] on input "Ngày giao" at bounding box center [836, 150] width 112 height 12
click at [678, 182] on div "SĐT Người Nhận * 0983304298 Người nhận * HOA VP Nhận * VP [PERSON_NAME] Giao hà…" at bounding box center [492, 169] width 838 height 89
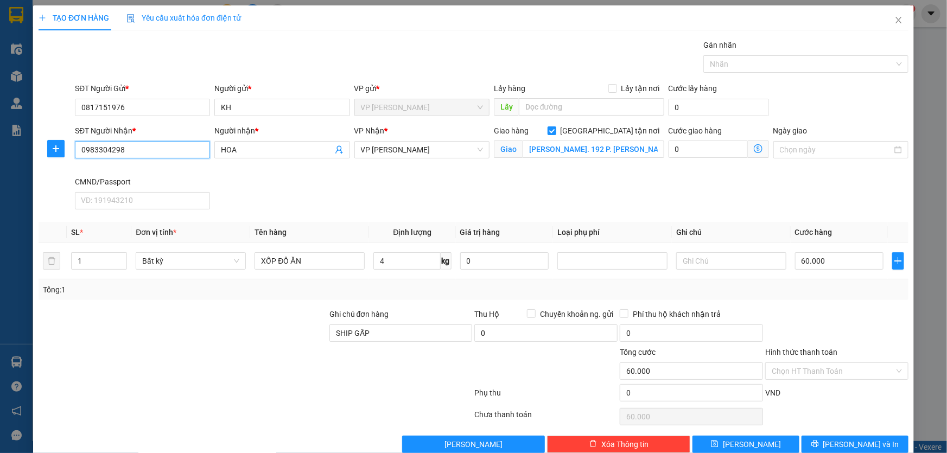
click at [159, 154] on input "0983304298" at bounding box center [142, 149] width 135 height 17
click at [81, 150] on input "0983304298" at bounding box center [142, 149] width 135 height 17
drag, startPoint x: 137, startPoint y: 151, endPoint x: 69, endPoint y: 156, distance: 67.5
click at [69, 156] on div "SĐT Người Nhận * 0983304298 0983304298 Người nhận * HOA VP Nhận * VP [PERSON_NA…" at bounding box center [473, 169] width 872 height 89
click at [81, 151] on input "0983304298" at bounding box center [142, 149] width 135 height 17
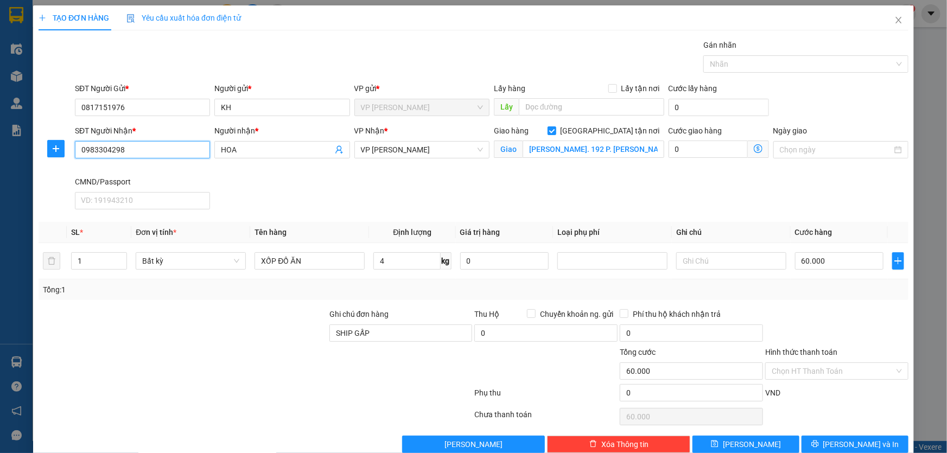
click at [142, 146] on input "0983304298" at bounding box center [142, 149] width 135 height 17
click at [105, 149] on input "0983304298" at bounding box center [142, 149] width 135 height 17
click at [131, 152] on input "0983304298" at bounding box center [142, 149] width 135 height 17
click at [255, 107] on input "KH" at bounding box center [281, 107] width 135 height 17
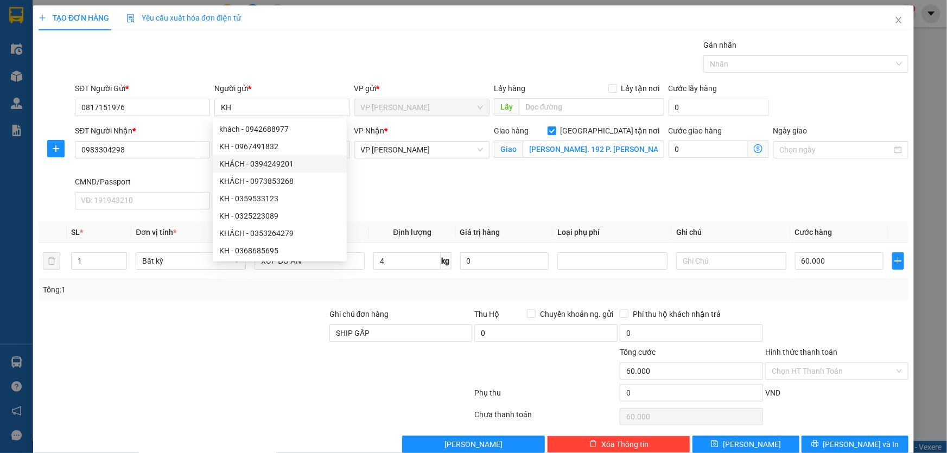
click at [388, 190] on div "SĐT Người Nhận * 0983304298 Người nhận * HOA VP Nhận * VP [PERSON_NAME] Giao hà…" at bounding box center [492, 169] width 838 height 89
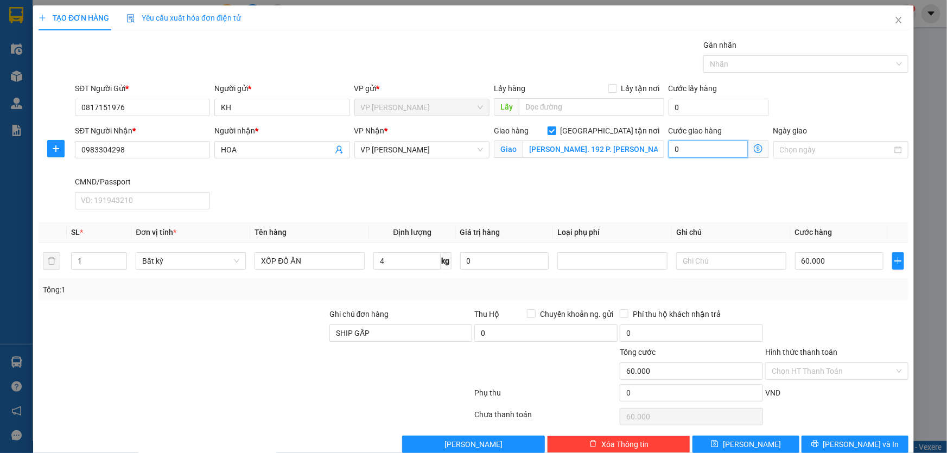
click at [706, 153] on input "0" at bounding box center [708, 149] width 79 height 17
type input "60.003"
type input "3"
type input "60.035"
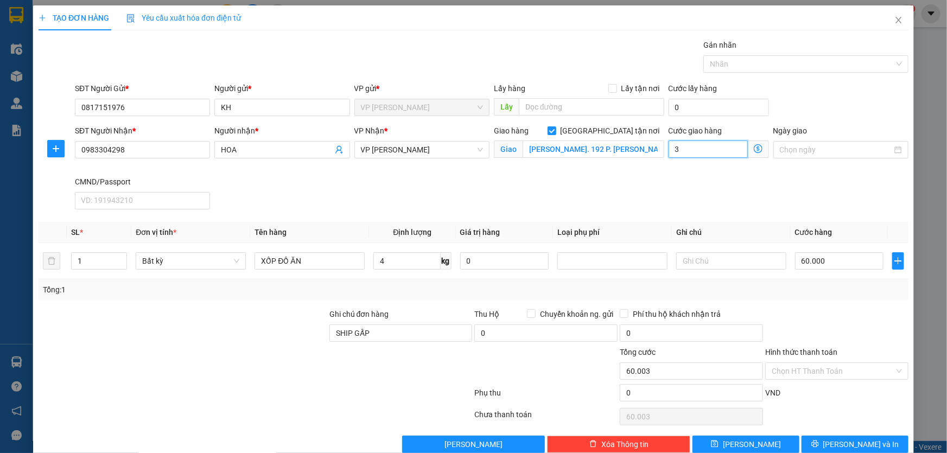
type input "60.035"
type input "35"
type input "60.350"
type input "350"
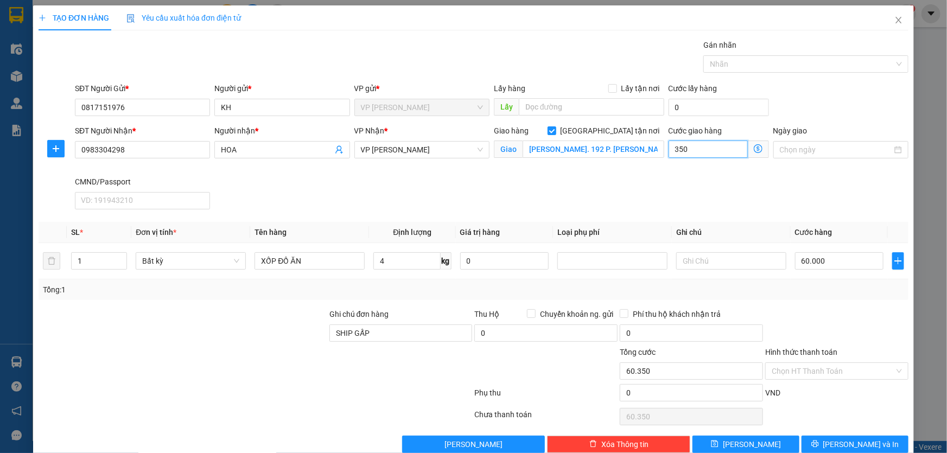
type input "63.500"
type input "3.500"
type input "95.000"
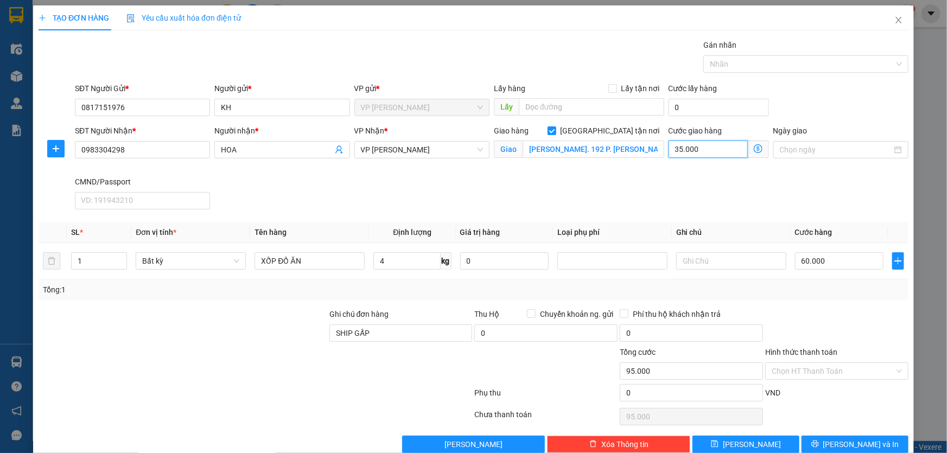
type input "35.000"
click at [781, 179] on div "SĐT Người Nhận * 0983304298 Người nhận * HOA VP Nhận * VP [PERSON_NAME] Giao hà…" at bounding box center [492, 169] width 838 height 89
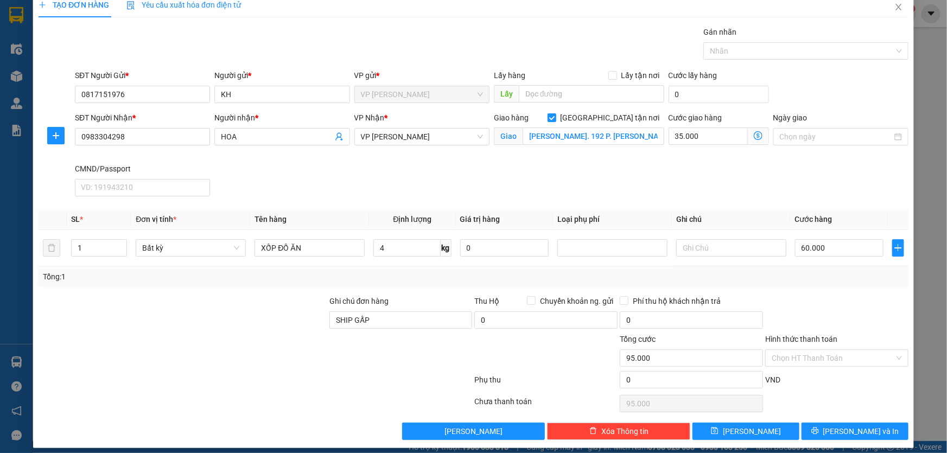
scroll to position [20, 0]
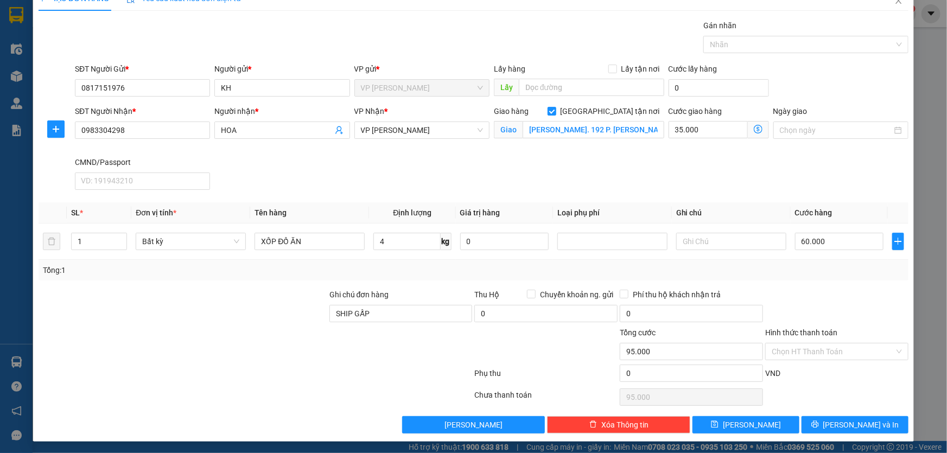
click at [841, 299] on div at bounding box center [836, 308] width 145 height 38
click at [828, 349] on input "Hình thức thanh toán" at bounding box center [833, 352] width 123 height 16
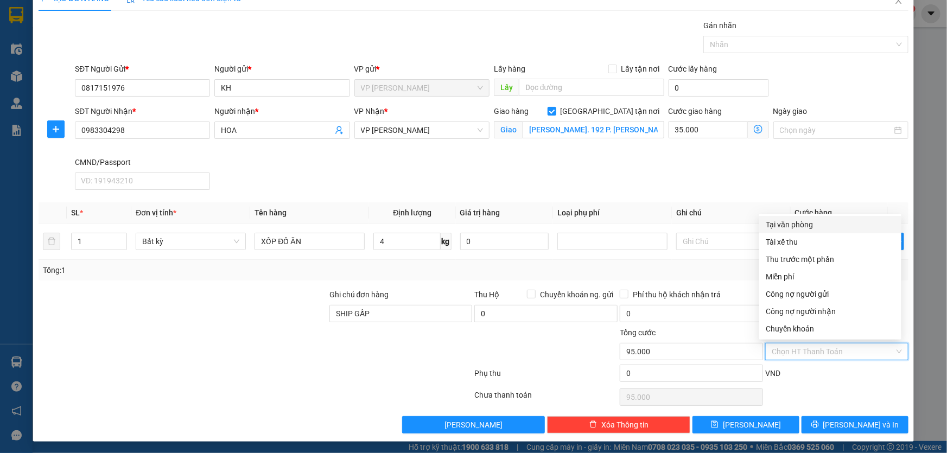
click at [828, 349] on input "Hình thức thanh toán" at bounding box center [833, 352] width 123 height 16
click at [833, 388] on div "Chọn HT Thanh Toán" at bounding box center [836, 397] width 145 height 22
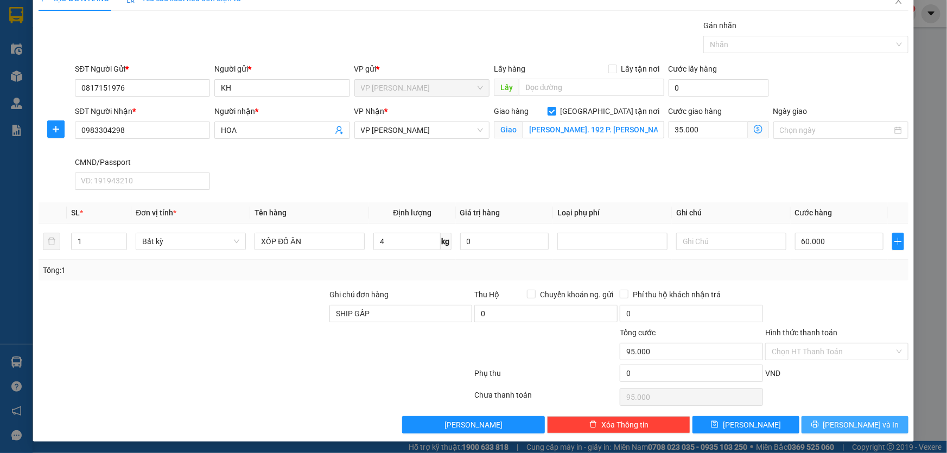
click at [868, 424] on span "[PERSON_NAME] và In" at bounding box center [861, 425] width 76 height 12
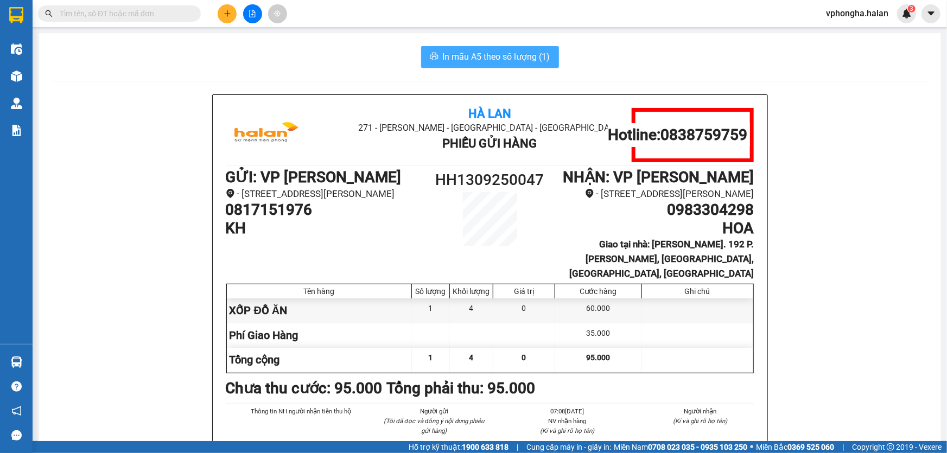
click at [503, 61] on span "In mẫu A5 theo số lượng (1)" at bounding box center [496, 57] width 107 height 14
